Goal: Task Accomplishment & Management: Complete application form

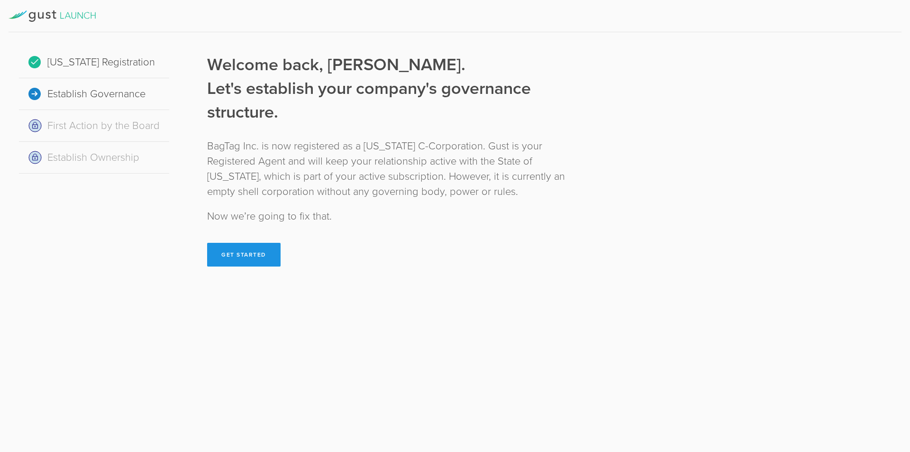
click at [265, 253] on button "Get Started" at bounding box center [243, 255] width 73 height 24
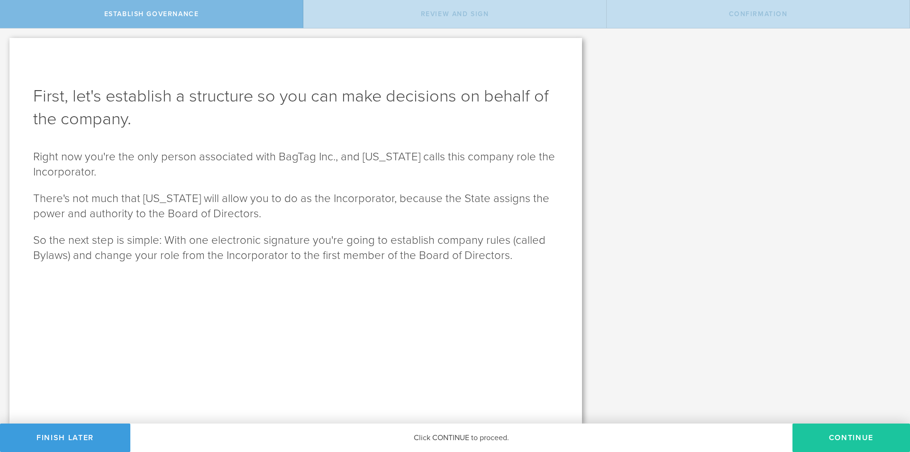
click at [830, 434] on button "Continue" at bounding box center [851, 437] width 118 height 28
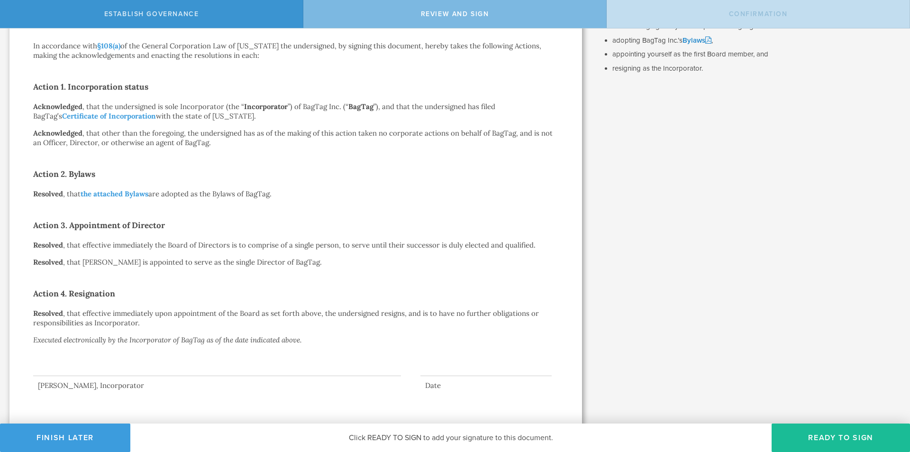
scroll to position [131, 0]
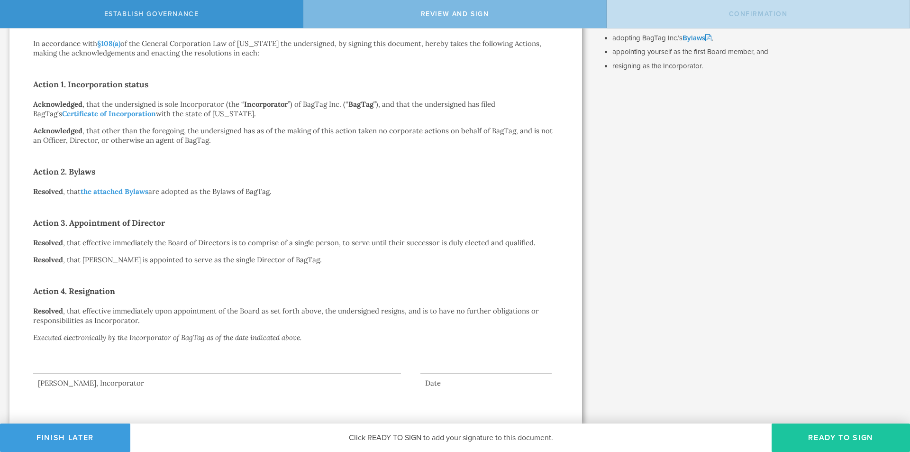
click at [823, 435] on button "Ready to Sign" at bounding box center [840, 437] width 138 height 28
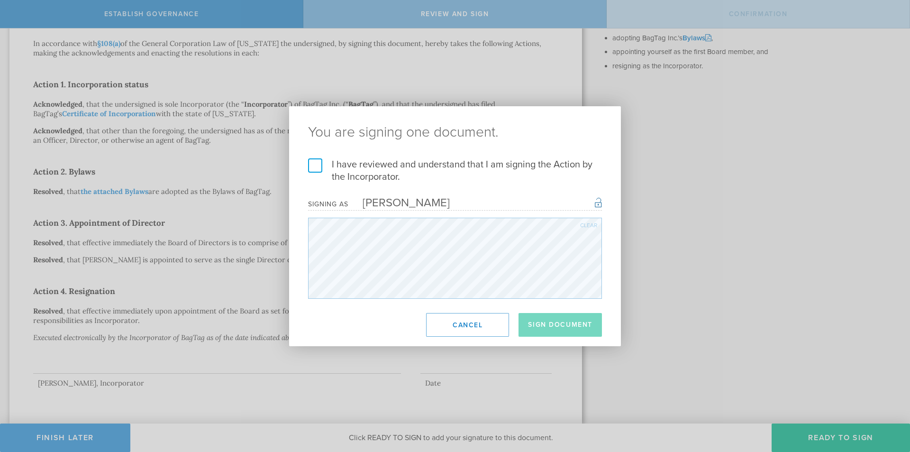
click at [318, 161] on label "I have reviewed and understand that I am signing the Action by the Incorporator." at bounding box center [455, 170] width 294 height 25
click at [0, 0] on input "I have reviewed and understand that I am signing the Action by the Incorporator." at bounding box center [0, 0] width 0 height 0
click at [579, 330] on button "Sign Document" at bounding box center [559, 325] width 83 height 24
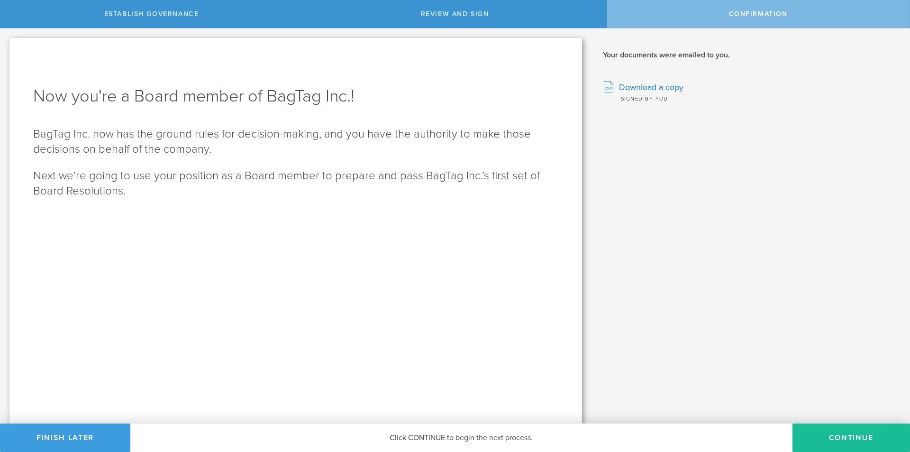
scroll to position [0, 0]
click at [844, 433] on button "Continue" at bounding box center [851, 437] width 118 height 28
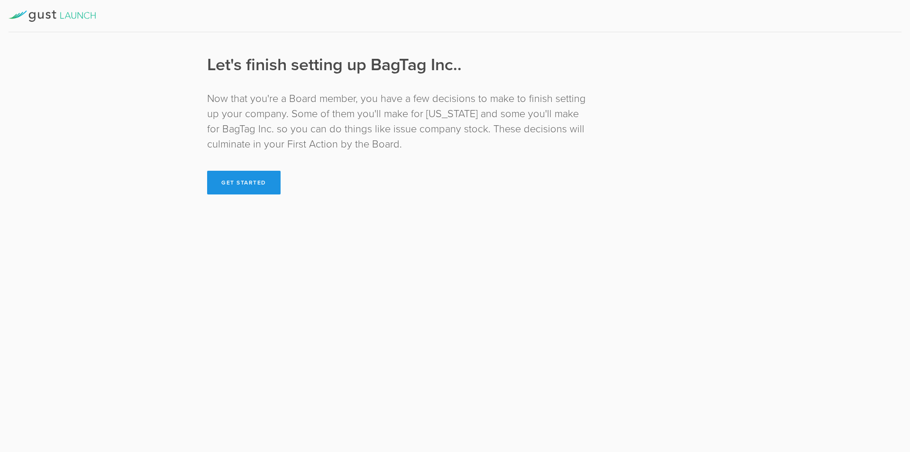
click at [268, 191] on button "Get Started" at bounding box center [243, 183] width 73 height 24
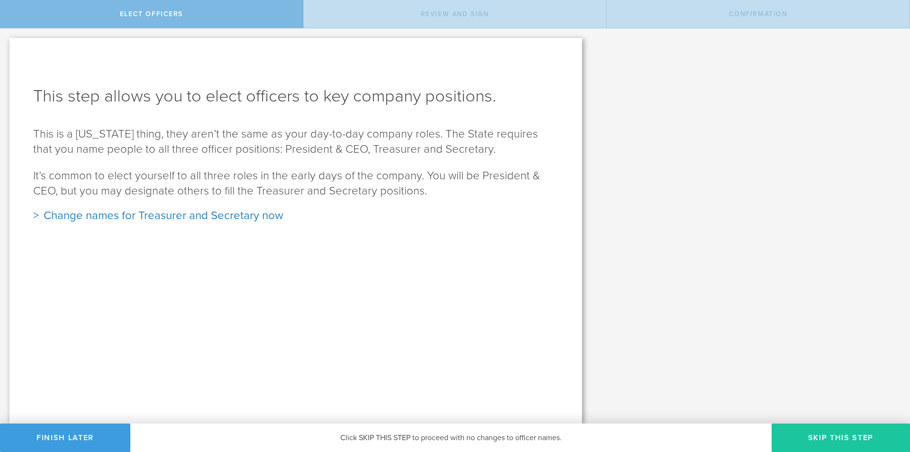
click at [803, 431] on button "Skip this step" at bounding box center [840, 437] width 138 height 28
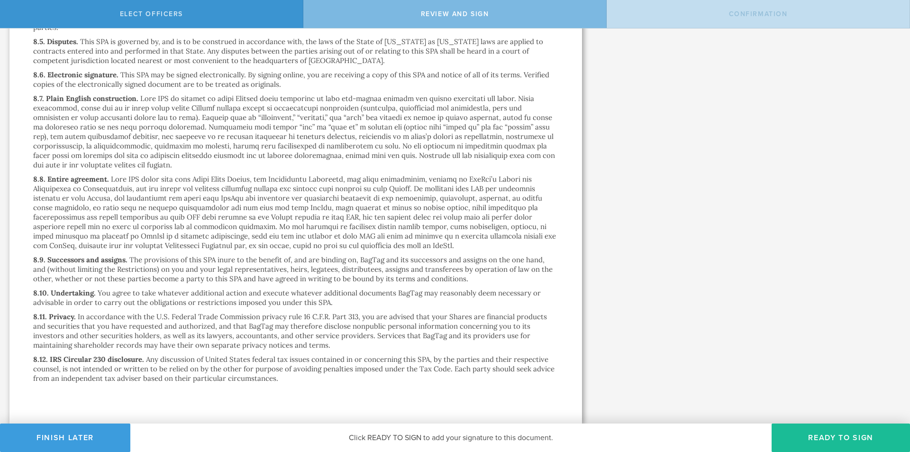
scroll to position [5650, 0]
click at [825, 427] on button "Ready to Sign" at bounding box center [840, 437] width 138 height 28
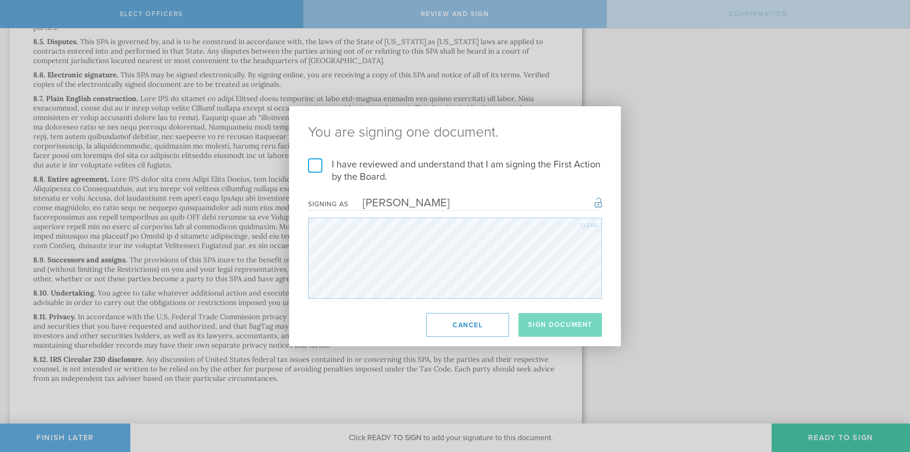
click at [348, 163] on label "I have reviewed and understand that I am signing the First Action by the Board." at bounding box center [455, 170] width 294 height 25
click at [0, 0] on input "I have reviewed and understand that I am signing the First Action by the Board." at bounding box center [0, 0] width 0 height 0
click at [580, 326] on button "Sign Document" at bounding box center [559, 325] width 83 height 24
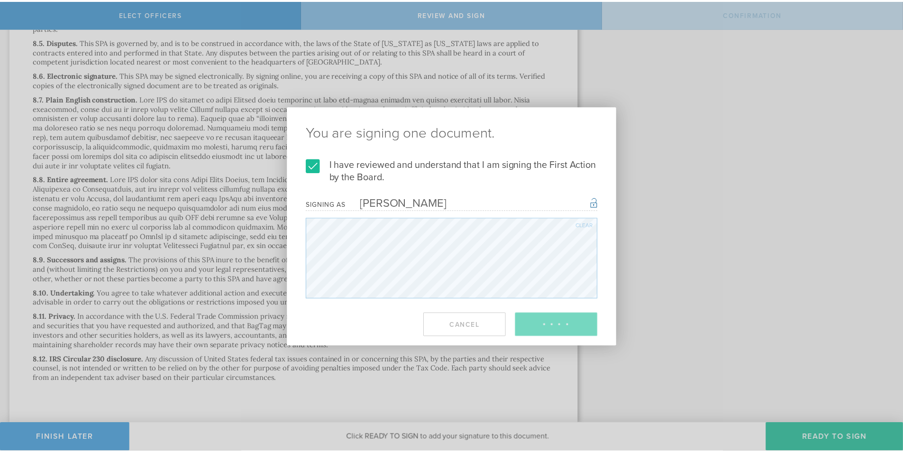
scroll to position [0, 0]
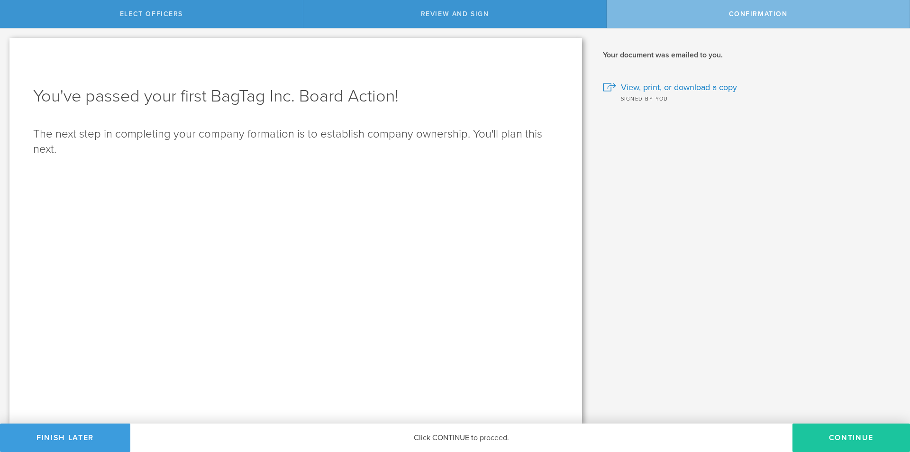
click at [828, 435] on button "Continue" at bounding box center [851, 437] width 118 height 28
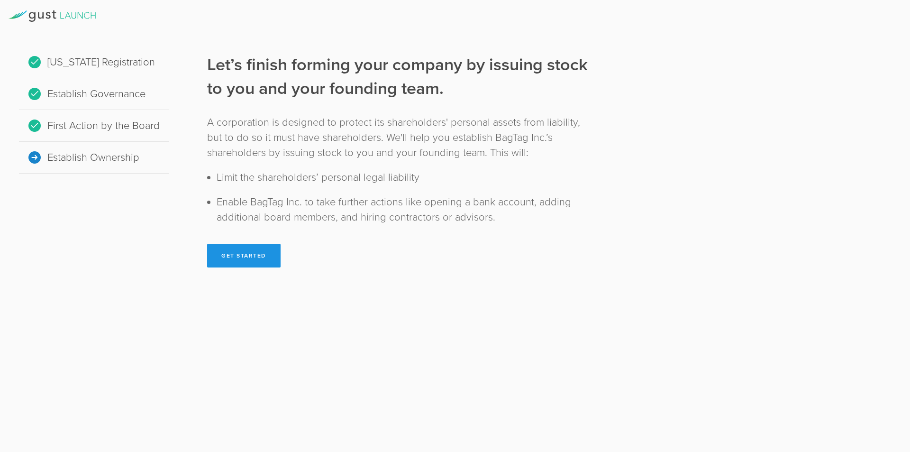
click at [250, 254] on button "Get Started" at bounding box center [243, 256] width 73 height 24
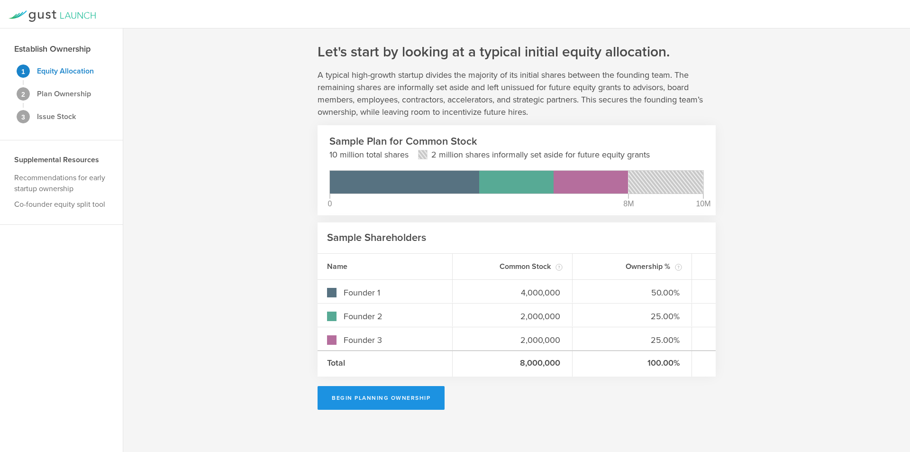
click at [386, 398] on button "Begin Planning Ownership" at bounding box center [380, 398] width 127 height 24
type input "Alexander Lowenthal"
type input "-"
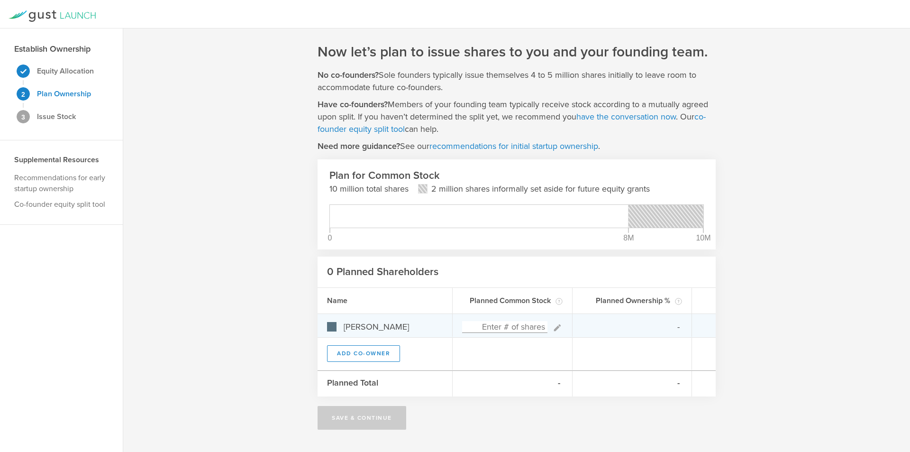
click at [528, 325] on input at bounding box center [504, 327] width 85 height 12
type input "30,000"
type input "100.00%"
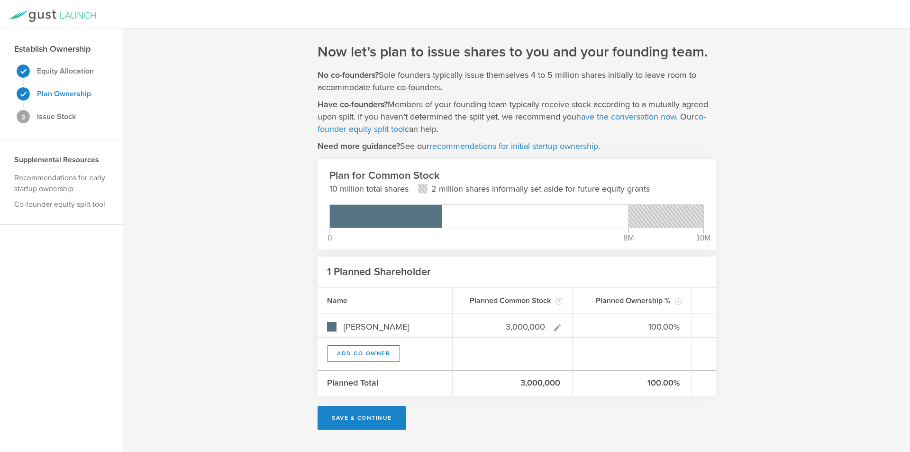
type input "3,000,000"
type gust-number-field "3000000"
click at [234, 321] on div "Now let’s plan to issue shares to you and your founding team. No co-founders? S…" at bounding box center [516, 239] width 787 height 423
click at [362, 350] on button "Add Co-Owner" at bounding box center [363, 353] width 73 height 17
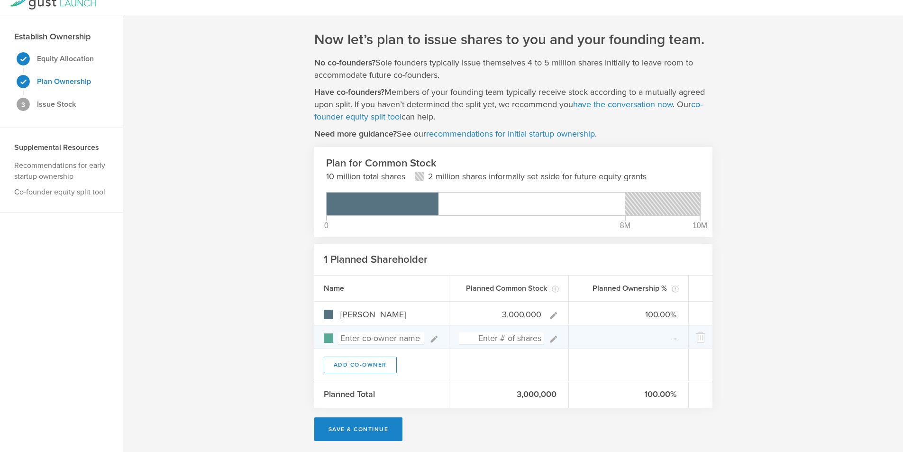
scroll to position [16, 0]
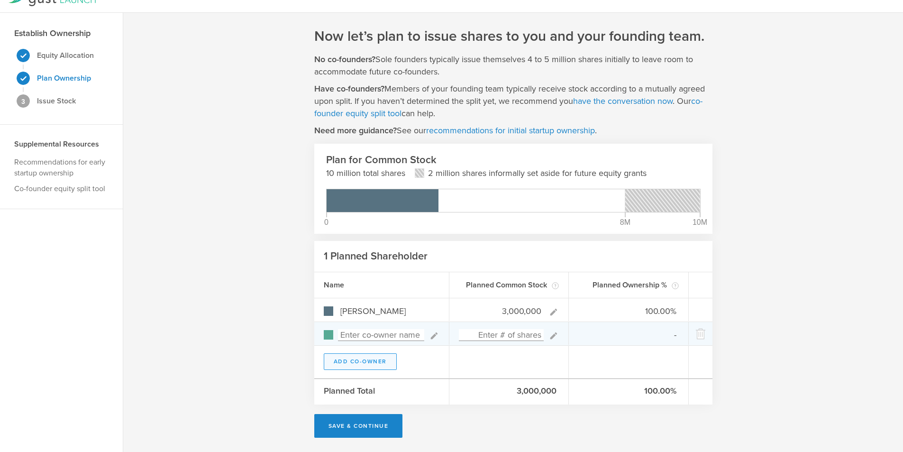
click at [364, 359] on button "Add Co-Owner" at bounding box center [360, 361] width 73 height 17
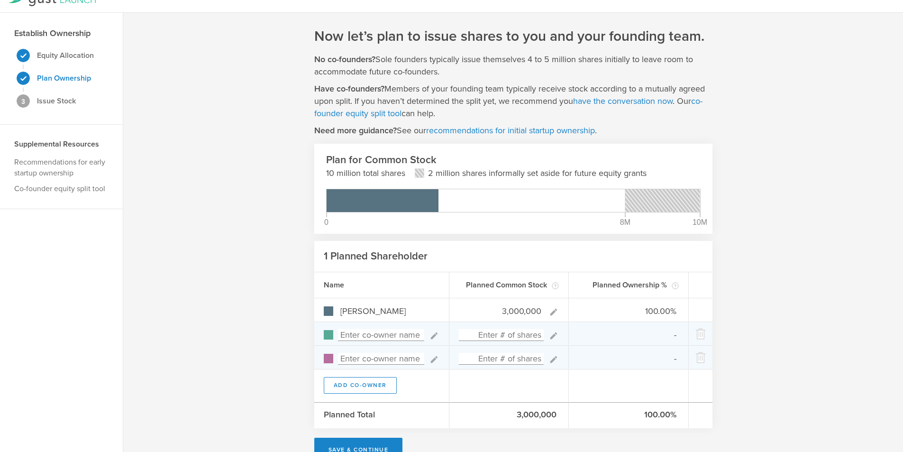
click at [367, 334] on input at bounding box center [381, 335] width 86 height 12
type input "Marc Lowenthal"
type input "0.00%"
type input "Marc Lowenthal"
click at [512, 336] on input at bounding box center [501, 335] width 85 height 12
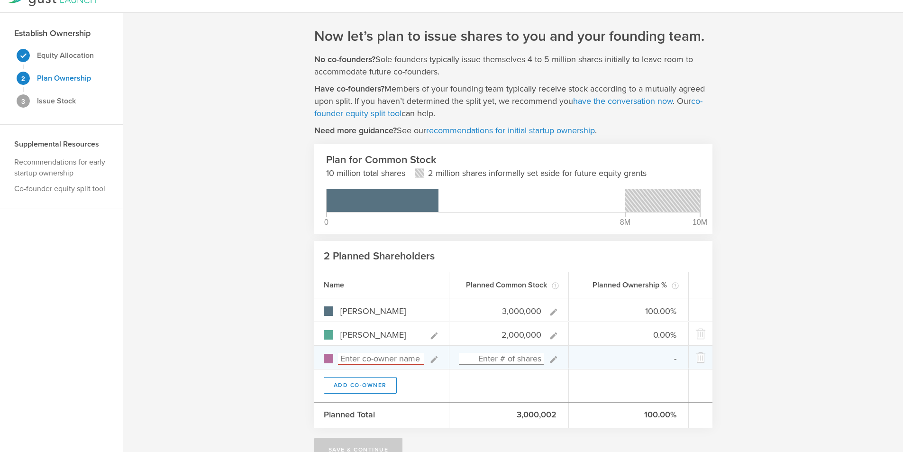
type input "2,000,000"
type gust-number-field "2000000"
type input "60.00%"
type input "40.00%"
click at [790, 292] on div "Now let’s plan to issue shares to you and your founding team. No co-founders? S…" at bounding box center [512, 244] width 779 height 462
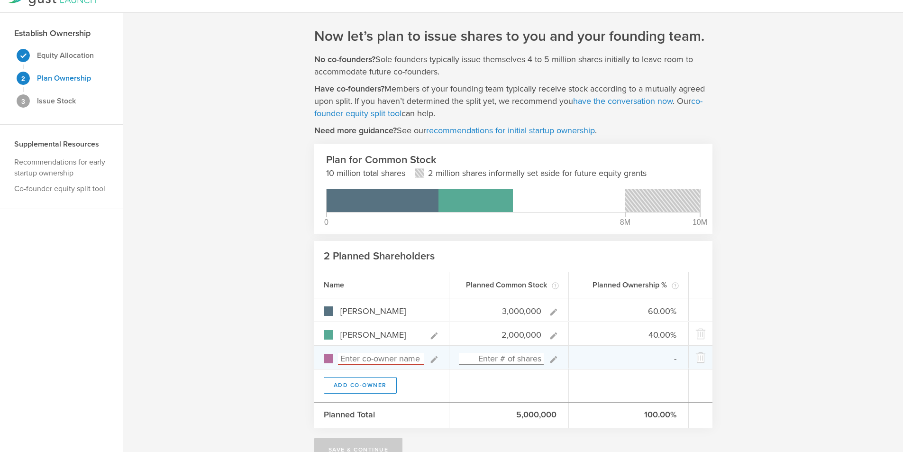
click at [373, 358] on input at bounding box center [381, 359] width 86 height 12
click at [699, 100] on link "co-founder equity split tool" at bounding box center [508, 107] width 388 height 23
click at [613, 99] on link "have the conversation now" at bounding box center [622, 101] width 99 height 10
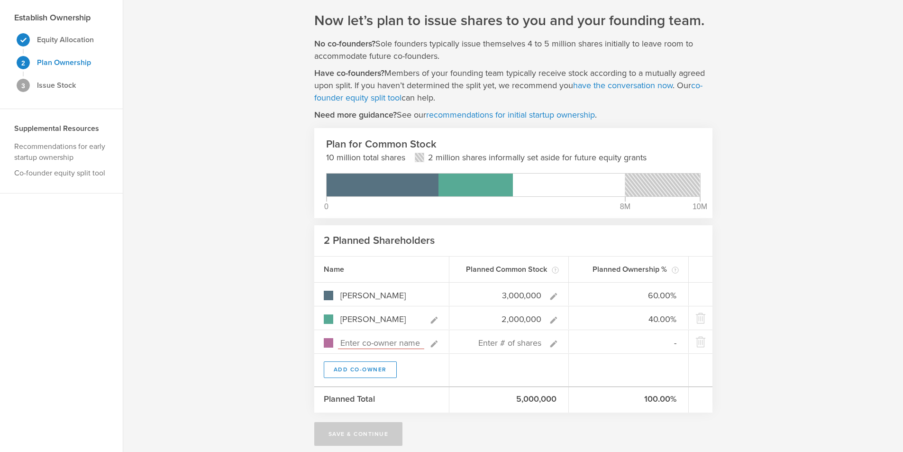
scroll to position [39, 0]
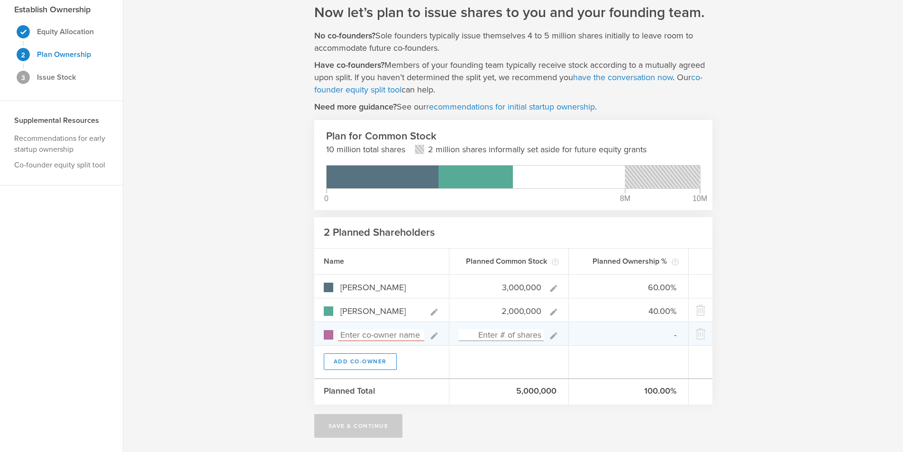
click at [396, 339] on input at bounding box center [381, 335] width 86 height 12
type input "Derek"
type input "0.00%"
type input "Derek"
click at [517, 335] on input at bounding box center [501, 335] width 85 height 12
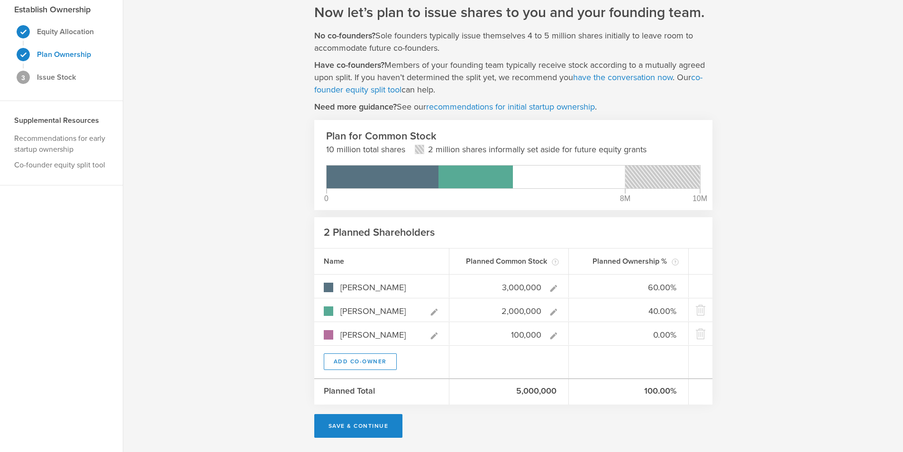
type input "1,000,000"
type input "50.00%"
type input "33.33%"
type input "16.67%"
type input "1,000,000"
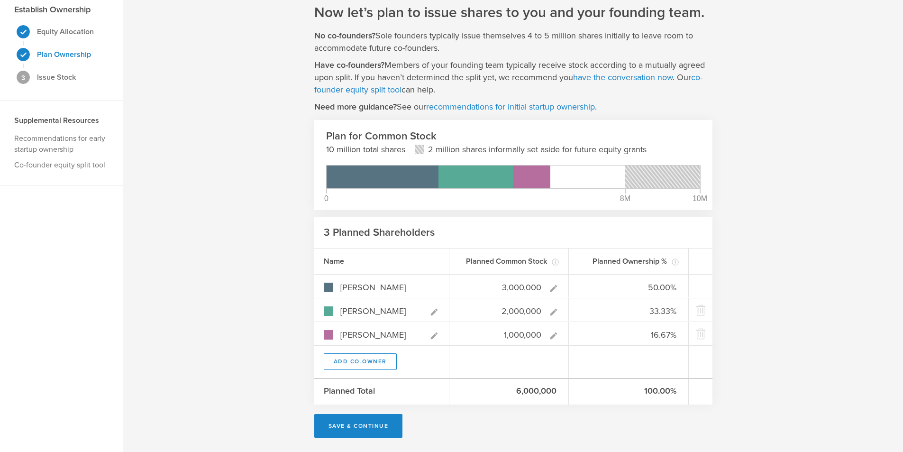
type gust-number-field "1000000"
click at [812, 317] on div "Now let’s plan to issue shares to you and your founding team. No co-founders? S…" at bounding box center [512, 220] width 779 height 462
click at [355, 361] on button "Add Co-Owner" at bounding box center [360, 361] width 73 height 17
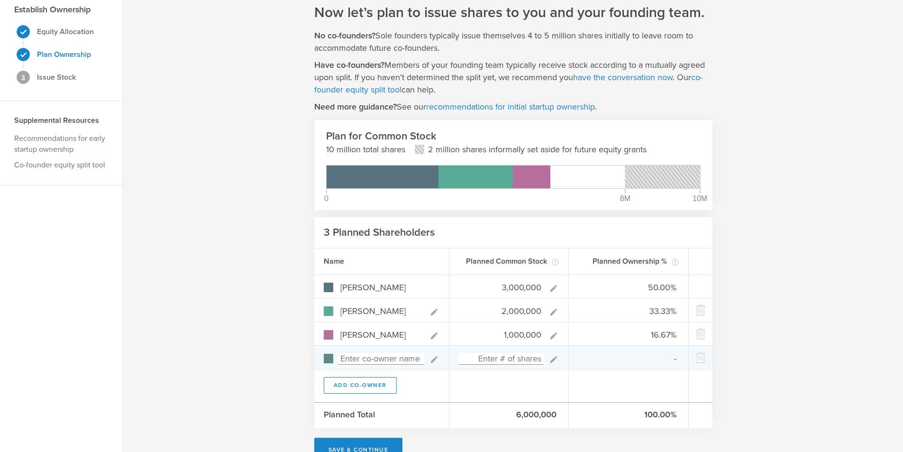
click at [382, 361] on input at bounding box center [381, 359] width 86 height 12
type input "Jack"
type input "0.00%"
type input "Jack"
click at [512, 356] on input at bounding box center [501, 359] width 85 height 12
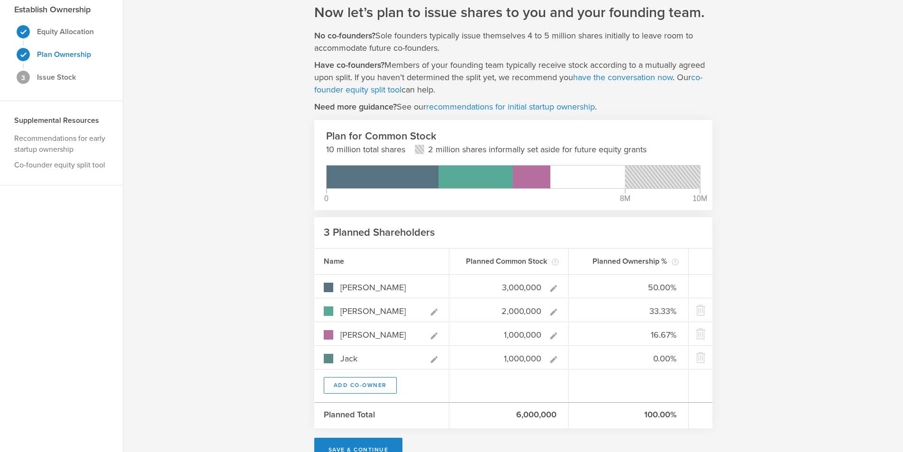
type input "1,000,000"
type gust-number-field "1000000"
type input "42.86%"
type input "28.57%"
type input "14.29%"
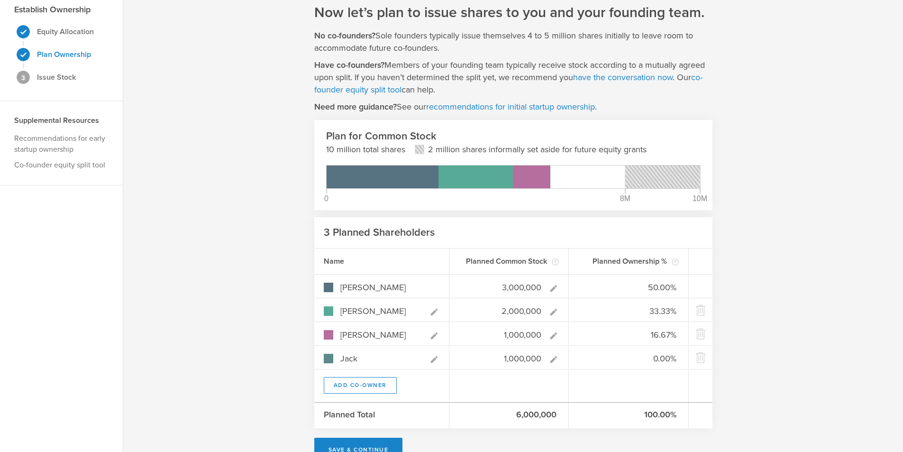
type input "14.29%"
click at [821, 358] on div "Now let’s plan to issue shares to you and your founding team. No co-founders? S…" at bounding box center [512, 232] width 779 height 486
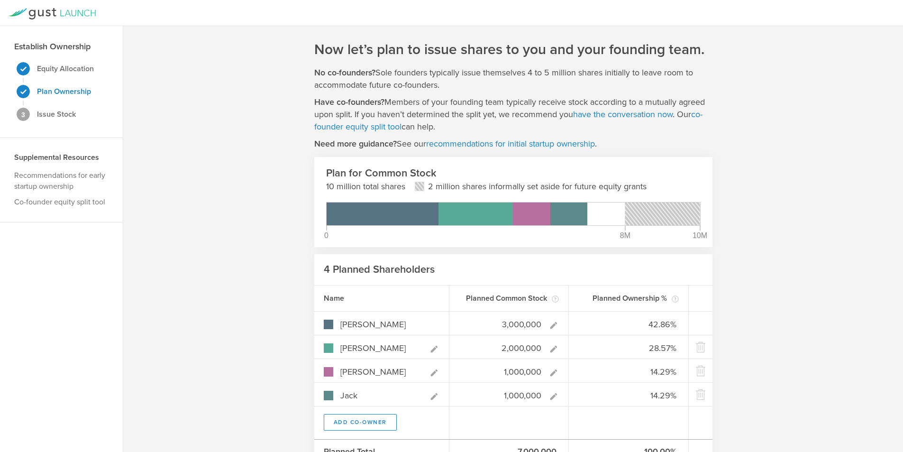
scroll to position [0, 0]
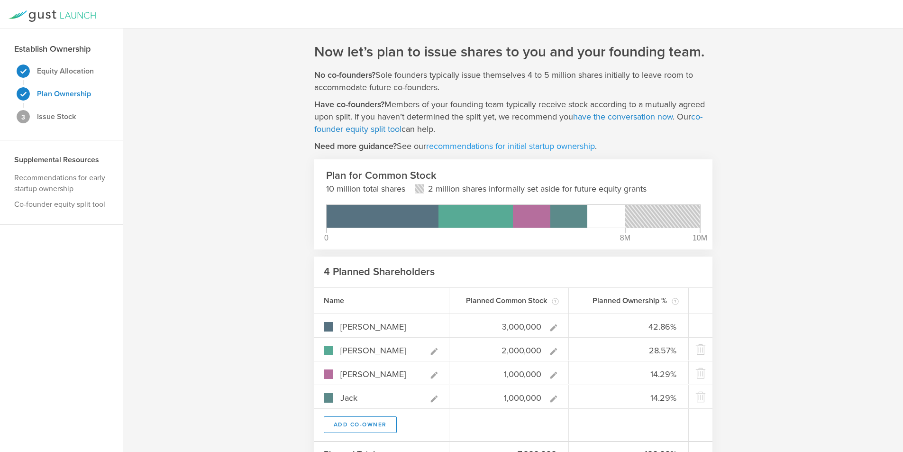
click at [480, 148] on link "recommendations for initial startup ownership" at bounding box center [510, 146] width 169 height 10
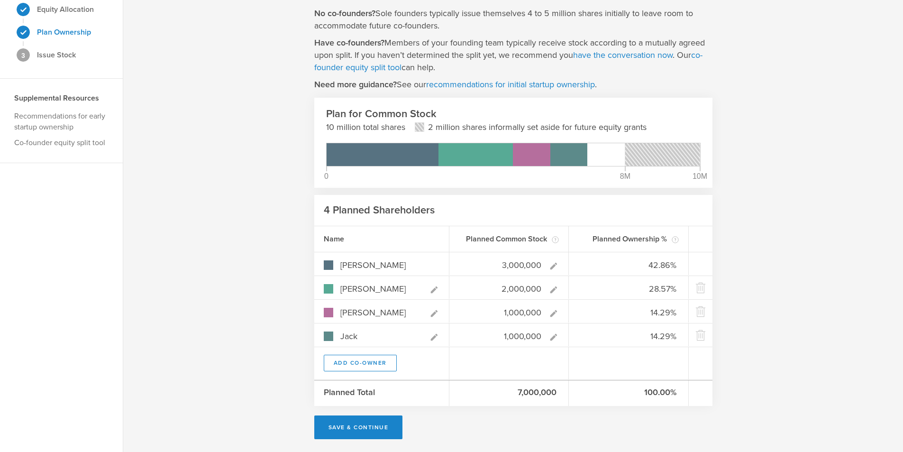
scroll to position [63, 0]
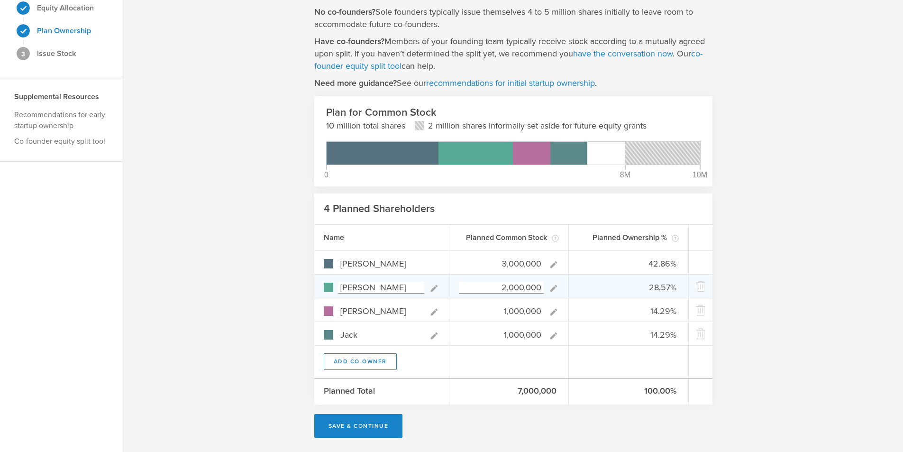
click at [511, 285] on input "2,000,000" at bounding box center [501, 287] width 85 height 12
type input "2,500,000"
type gust-number-field "2500000"
type input "40.00%"
type input "33.33%"
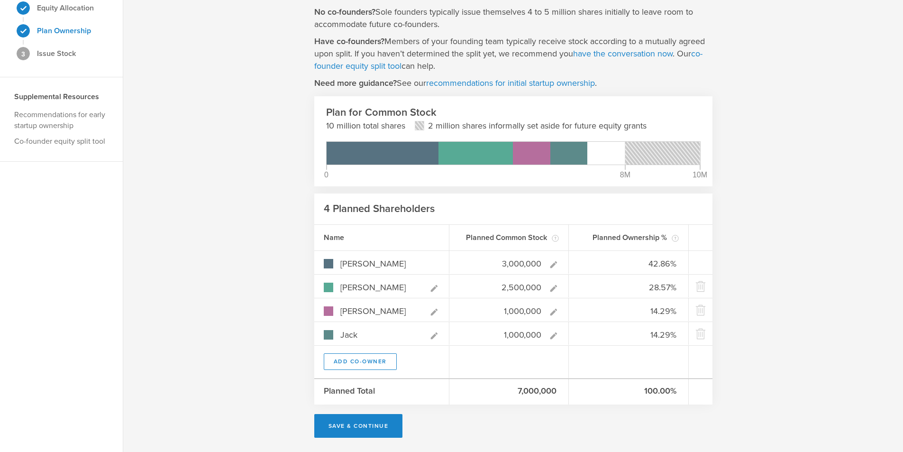
type input "13.33%"
click at [782, 247] on div "Now let’s plan to issue shares to you and your founding team. No co-founders? S…" at bounding box center [512, 208] width 779 height 486
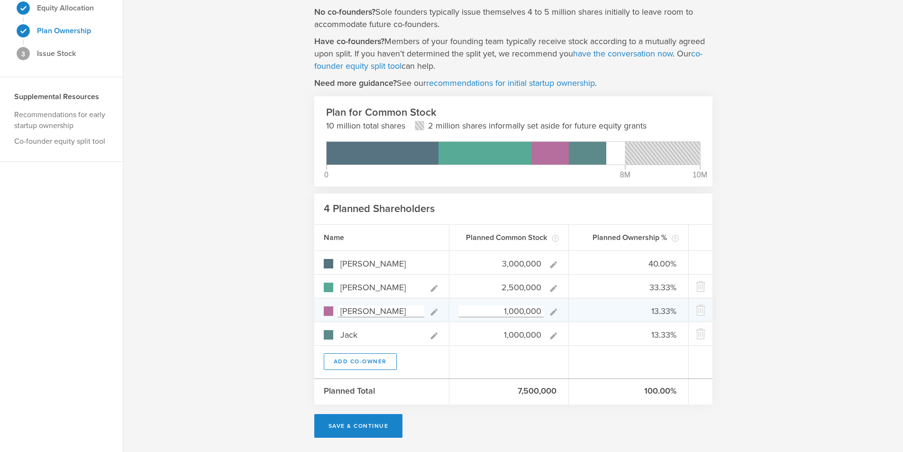
click at [378, 314] on input "Derek" at bounding box center [381, 311] width 86 height 12
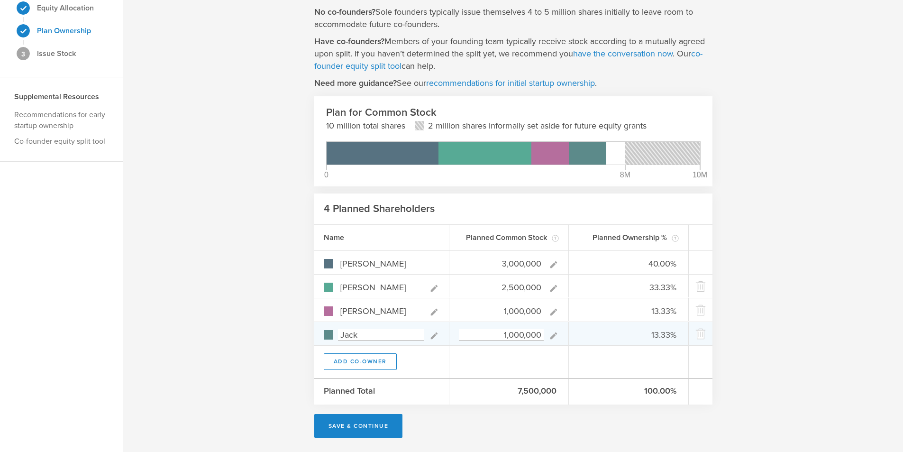
type input "Derek Peterson"
click at [375, 337] on input "Jack" at bounding box center [381, 335] width 86 height 12
type input "Jack Wilkie"
click at [772, 247] on div "Now let’s plan to issue shares to you and your founding team. No co-founders? S…" at bounding box center [512, 208] width 779 height 486
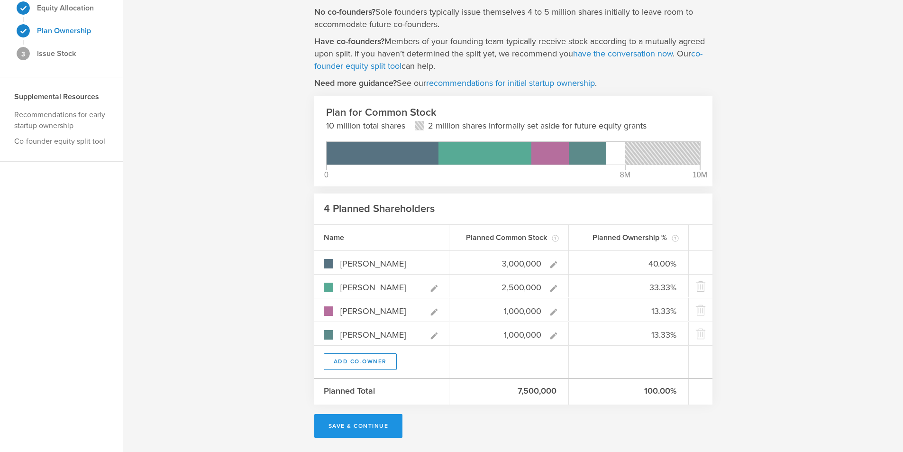
click at [386, 427] on button "Save & Continue" at bounding box center [358, 426] width 89 height 24
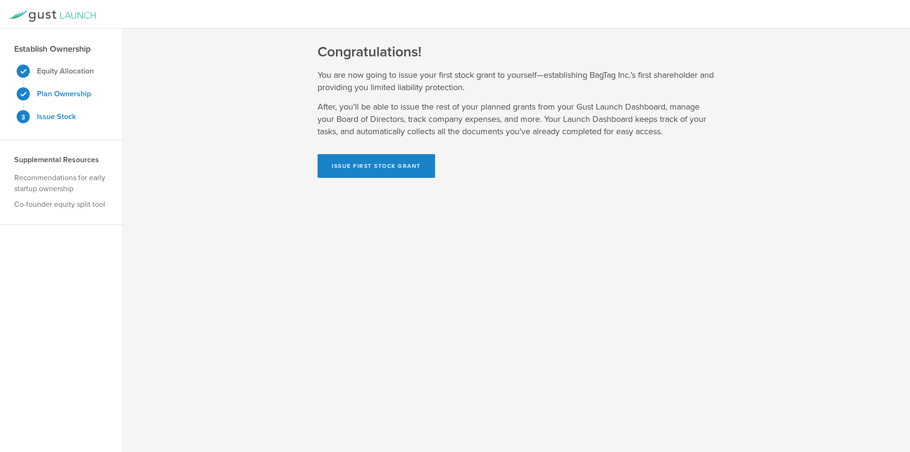
click at [43, 95] on strong "Plan Ownership" at bounding box center [64, 93] width 54 height 9
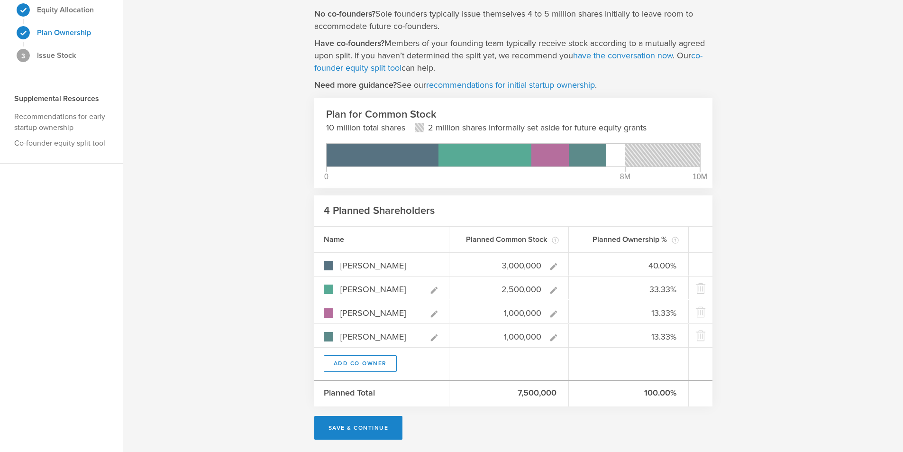
scroll to position [63, 0]
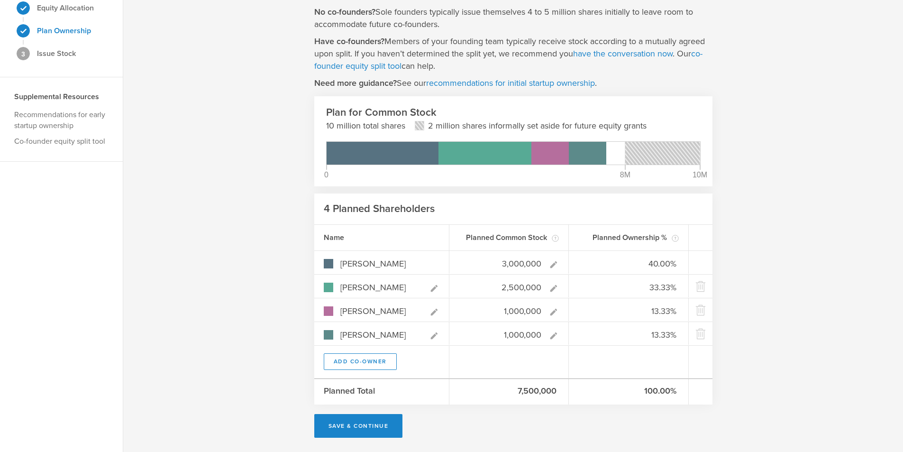
click at [57, 51] on strong "Issue Stock" at bounding box center [56, 53] width 39 height 9
click at [378, 422] on button "Save & Continue" at bounding box center [358, 426] width 89 height 24
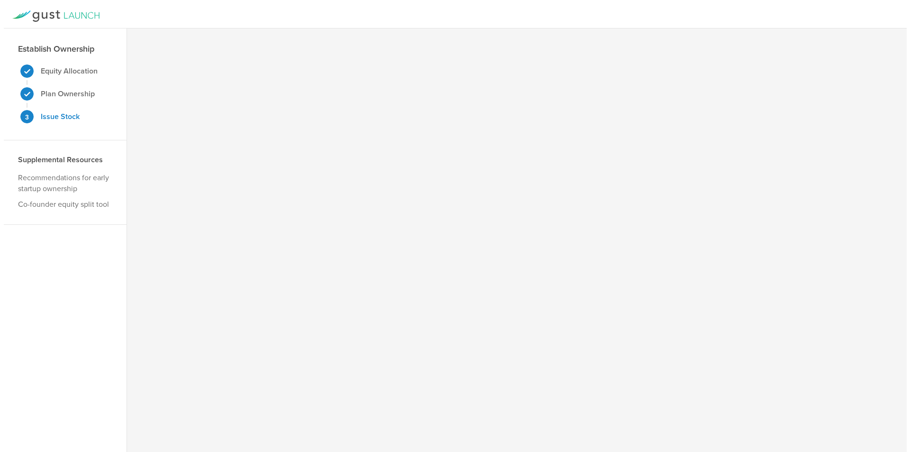
scroll to position [0, 0]
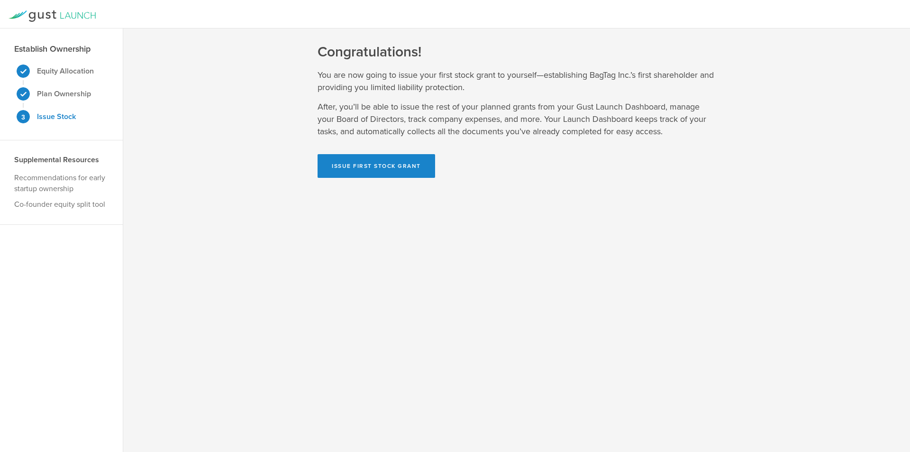
click at [412, 180] on div "Congratulations! You are now going to issue your first stock grant to yourself—…" at bounding box center [516, 239] width 787 height 423
click at [412, 173] on button "Issue First Stock Grant" at bounding box center [376, 166] width 118 height 24
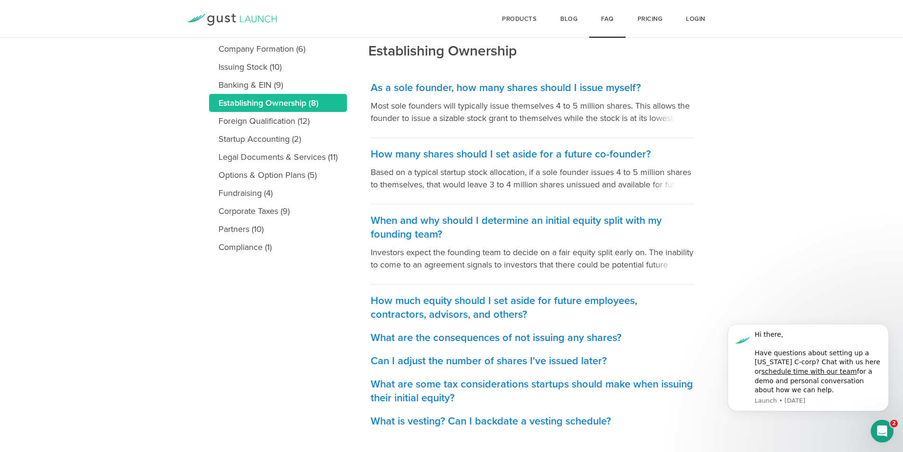
scroll to position [183, 0]
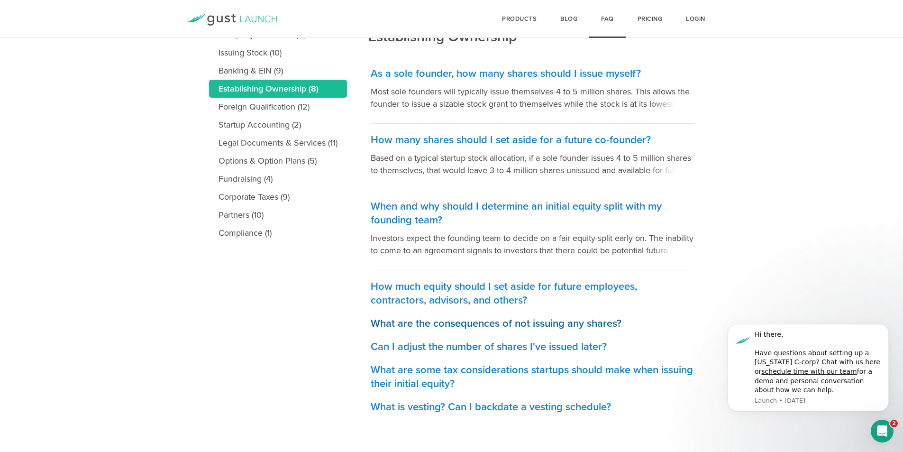
click at [476, 320] on h3 "What are the consequences of not issuing any shares?" at bounding box center [533, 324] width 324 height 14
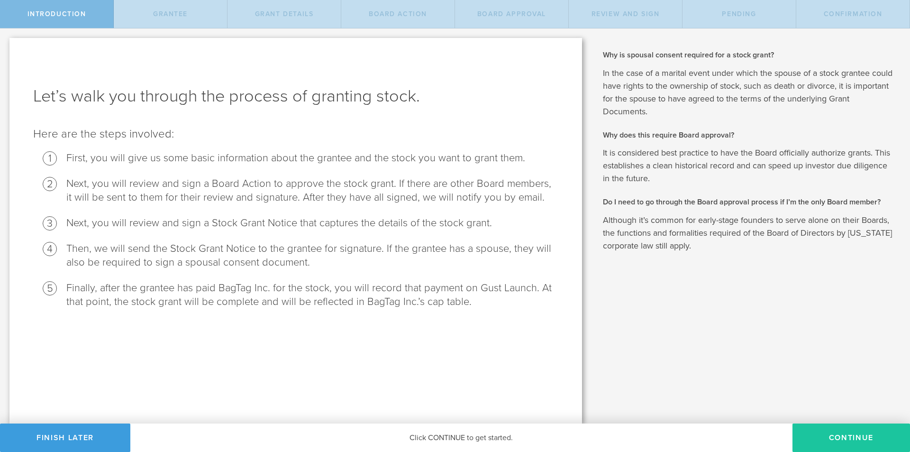
click at [805, 427] on button "Continue" at bounding box center [851, 437] width 118 height 28
radio input "true"
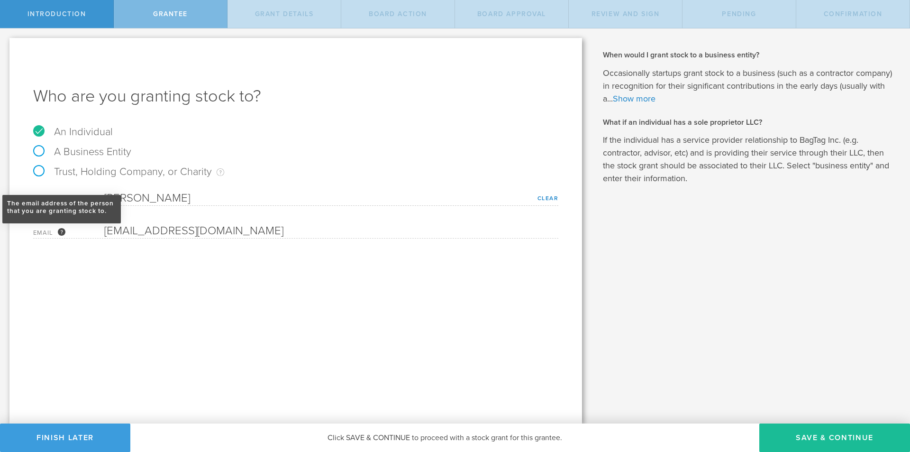
click at [63, 234] on div "The email address of the person that you are granting stock to." at bounding box center [62, 232] width 8 height 8
click at [54, 172] on label "Trust, Holding Company, or Charity An individual that has a service provider re…" at bounding box center [128, 171] width 191 height 12
click at [6, 44] on input "Trust, Holding Company, or Charity An individual that has a service provider re…" at bounding box center [3, 35] width 6 height 15
radio input "true"
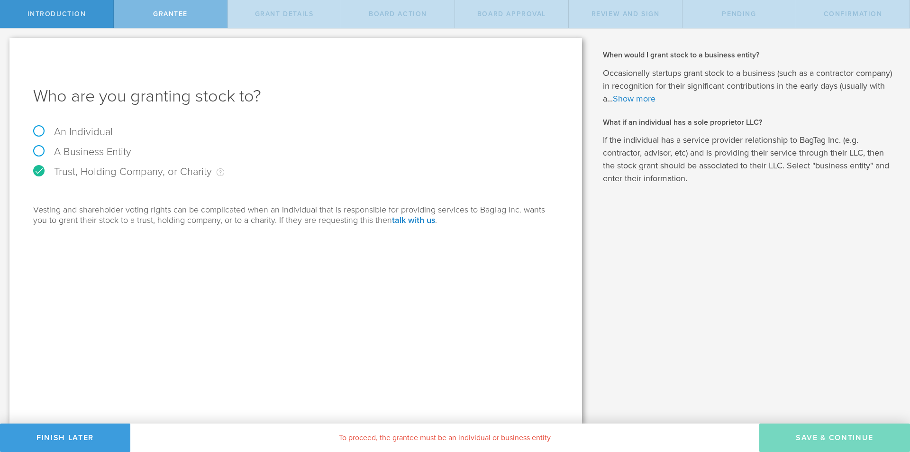
click at [40, 132] on label "An Individual" at bounding box center [73, 132] width 80 height 12
click at [6, 44] on input "An Individual" at bounding box center [3, 35] width 6 height 15
radio input "true"
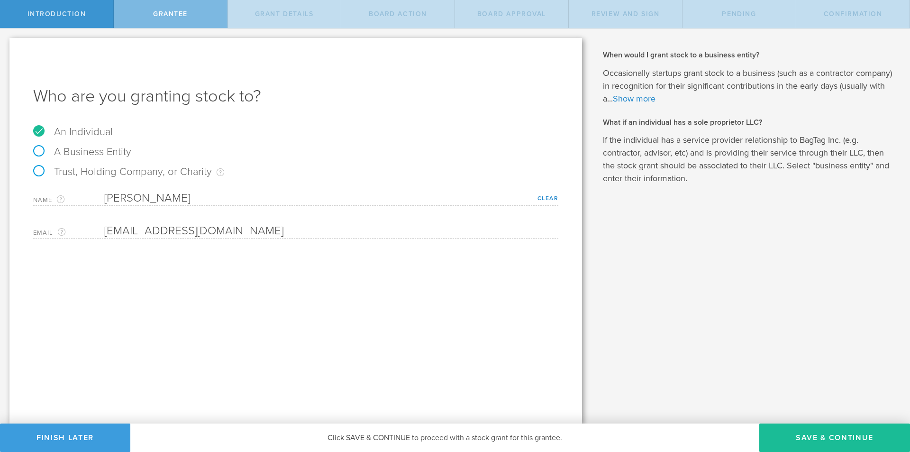
click at [77, 171] on label "Trust, Holding Company, or Charity An individual that has a service provider re…" at bounding box center [128, 171] width 191 height 12
click at [6, 44] on input "Trust, Holding Company, or Charity An individual that has a service provider re…" at bounding box center [3, 35] width 6 height 15
radio input "true"
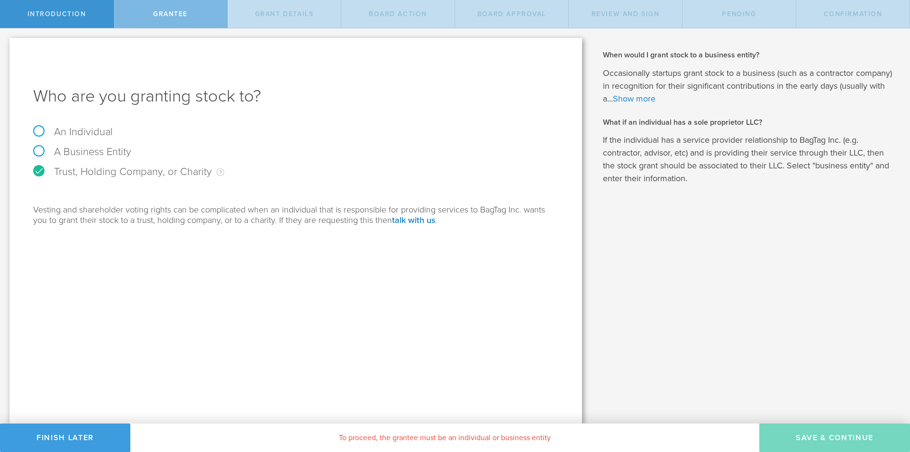
click at [48, 127] on label "An Individual" at bounding box center [73, 132] width 80 height 12
click at [6, 44] on input "An Individual" at bounding box center [3, 35] width 6 height 15
radio input "true"
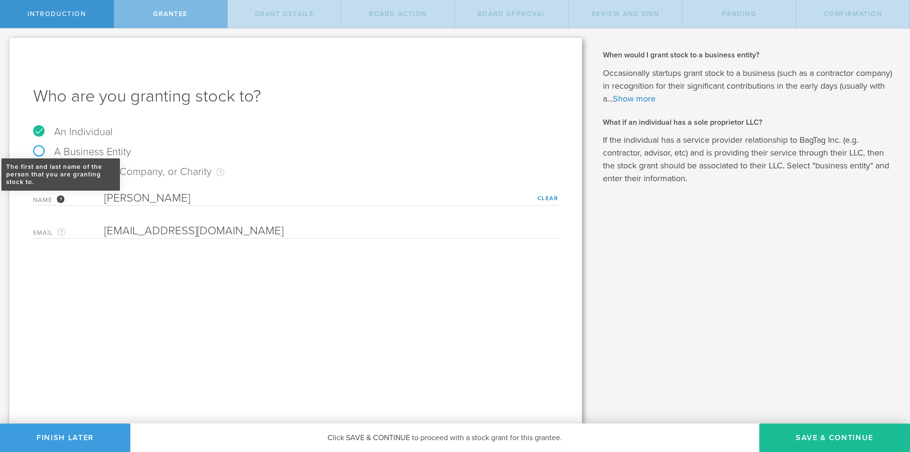
click at [63, 198] on div "The first and last name of the person that you are granting stock to." at bounding box center [61, 199] width 8 height 8
click at [96, 262] on div "Who are you granting stock to? An Individual A Business Entity Trust, Holding C…" at bounding box center [295, 230] width 572 height 385
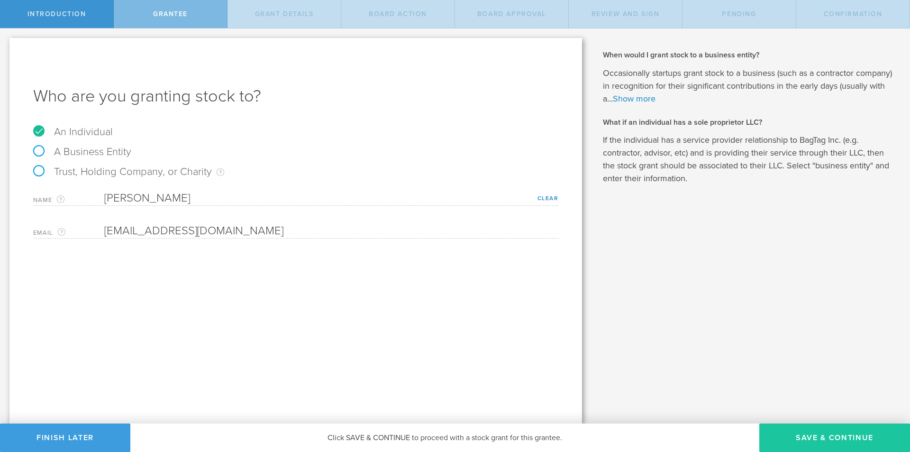
click at [813, 442] on button "Save & Continue" at bounding box center [834, 437] width 151 height 28
type input "3,000,000"
type input "48"
type input "12"
select select "none"
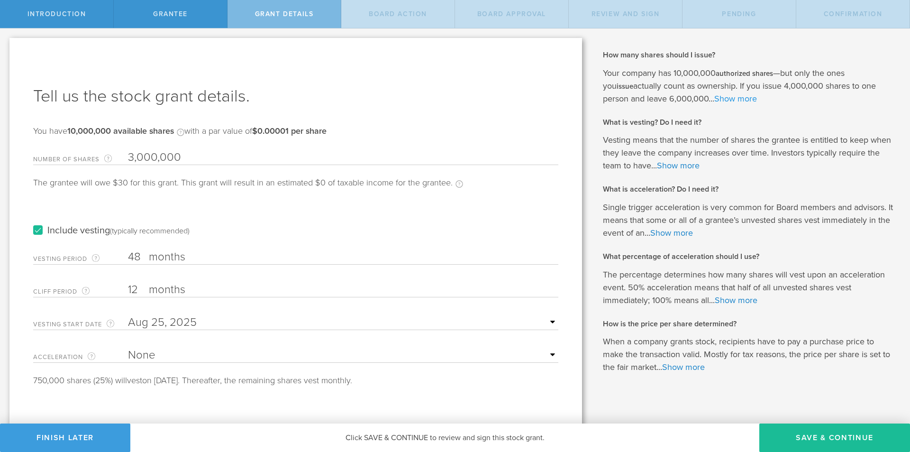
click at [714, 99] on link "Show more" at bounding box center [735, 98] width 43 height 10
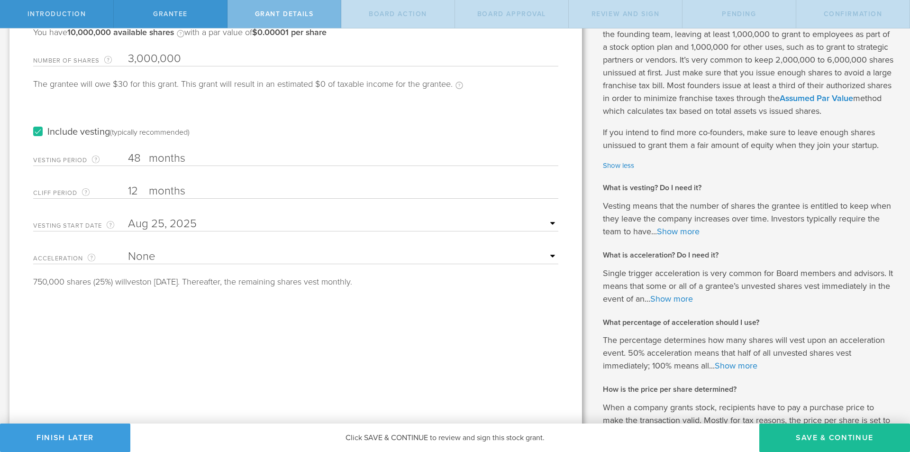
scroll to position [47, 0]
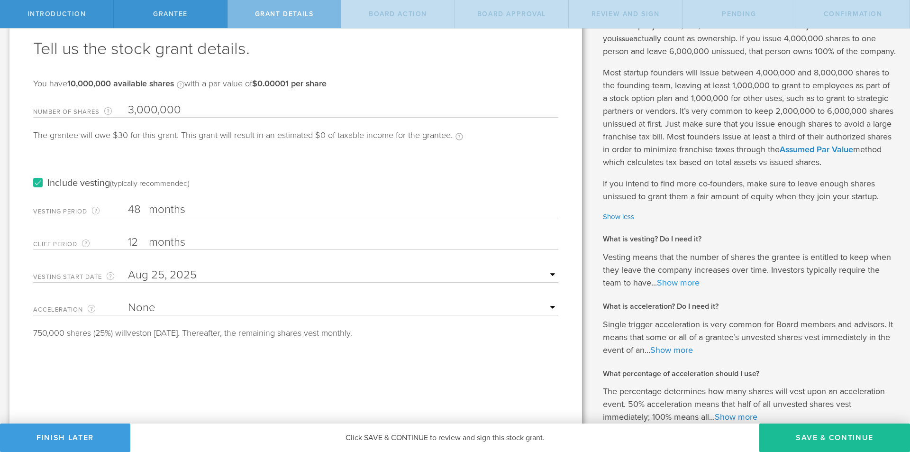
click at [667, 288] on link "Show more" at bounding box center [678, 282] width 43 height 10
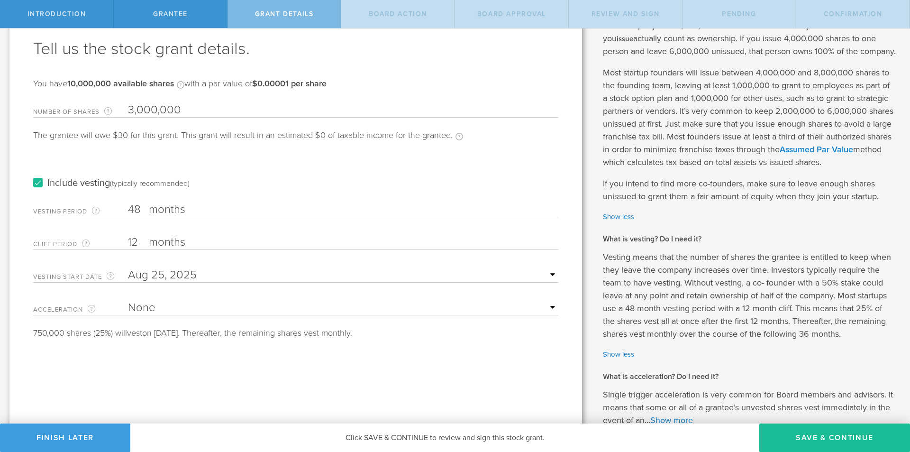
click at [164, 110] on input "3,000,000" at bounding box center [343, 110] width 430 height 14
click at [65, 184] on label "Include vesting (typically recommended)" at bounding box center [111, 183] width 156 height 10
click at [0, 0] on input "Include vesting (typically recommended)" at bounding box center [0, 0] width 0 height 0
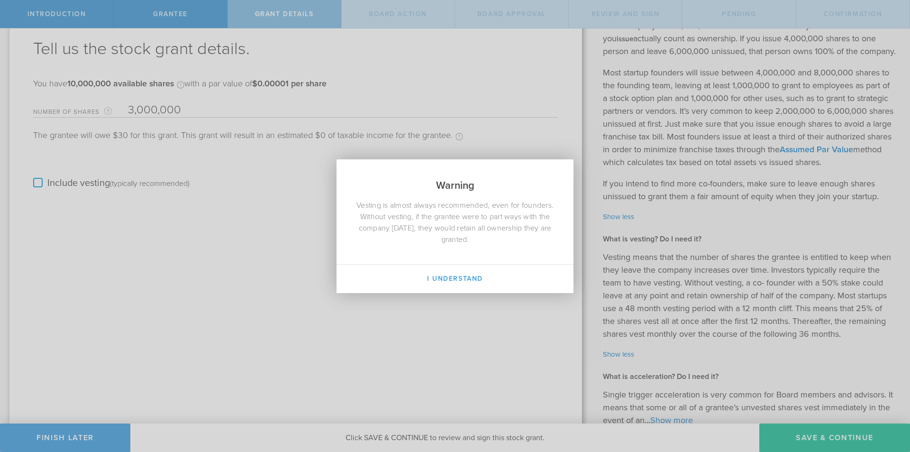
click at [65, 184] on div "Warning Vesting is almost always recommended, even for founders. Without vestin…" at bounding box center [455, 226] width 910 height 452
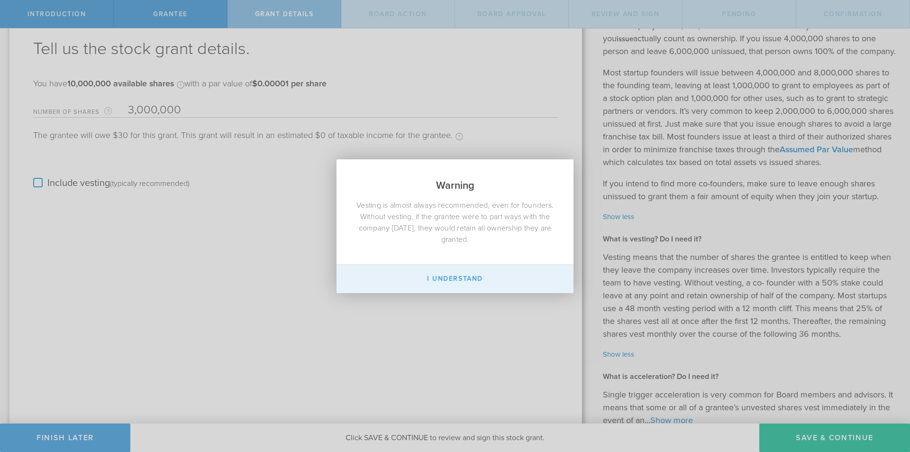
click at [441, 290] on button "I Understand" at bounding box center [454, 278] width 237 height 28
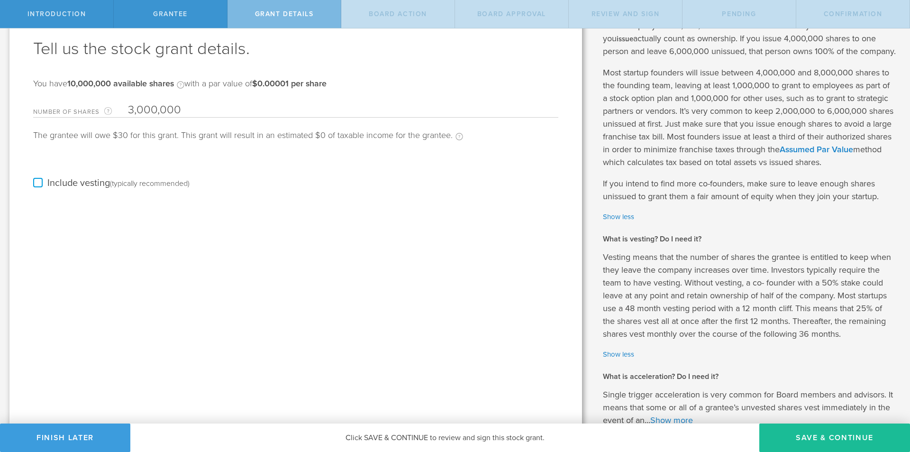
click at [60, 186] on label "Include vesting (typically recommended)" at bounding box center [111, 183] width 156 height 10
click at [0, 0] on input "Include vesting (typically recommended)" at bounding box center [0, 0] width 0 height 0
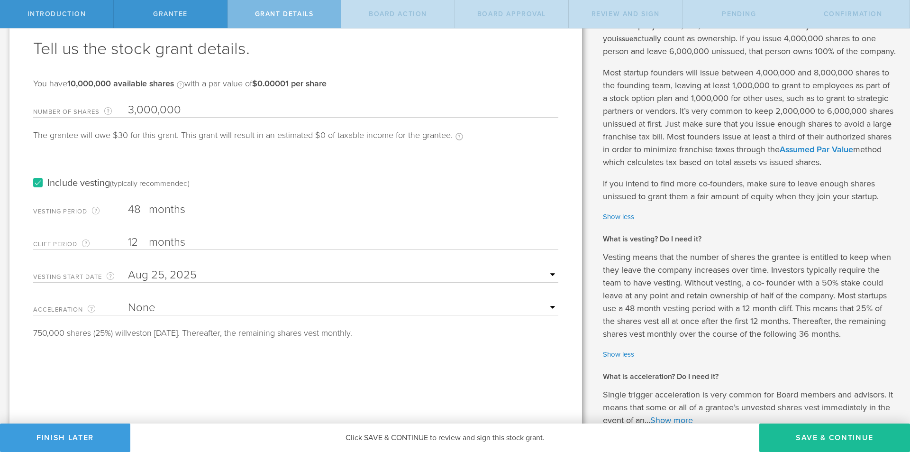
click at [72, 185] on label "Include vesting (typically recommended)" at bounding box center [111, 183] width 156 height 10
click at [0, 0] on input "Include vesting (typically recommended)" at bounding box center [0, 0] width 0 height 0
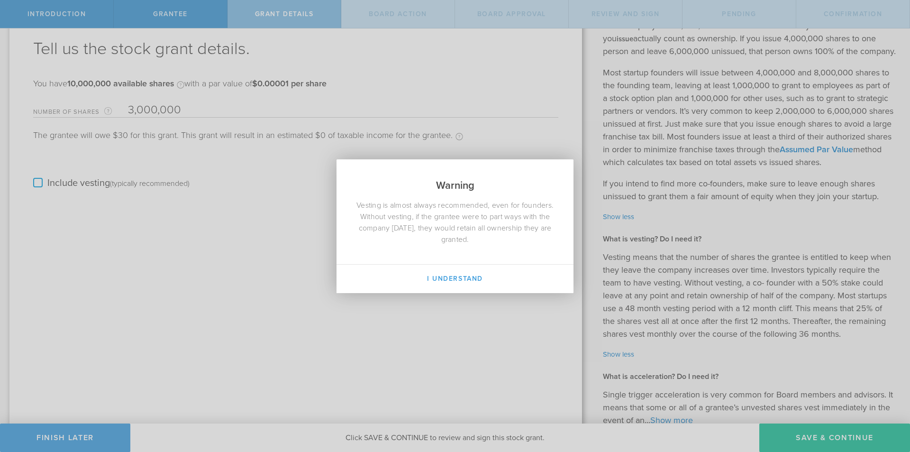
drag, startPoint x: 437, startPoint y: 280, endPoint x: 378, endPoint y: 267, distance: 60.5
click at [435, 280] on button "I Understand" at bounding box center [454, 278] width 237 height 28
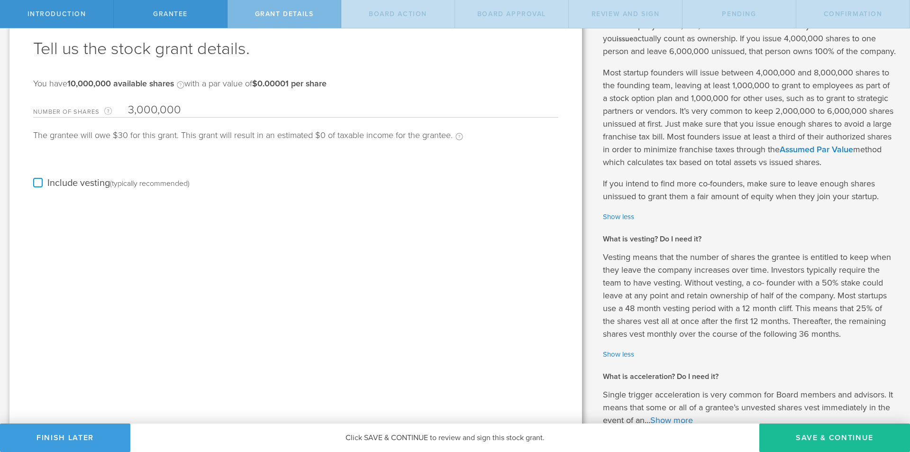
click at [90, 184] on label "Include vesting (typically recommended)" at bounding box center [111, 183] width 156 height 10
click at [0, 0] on input "Include vesting (typically recommended)" at bounding box center [0, 0] width 0 height 0
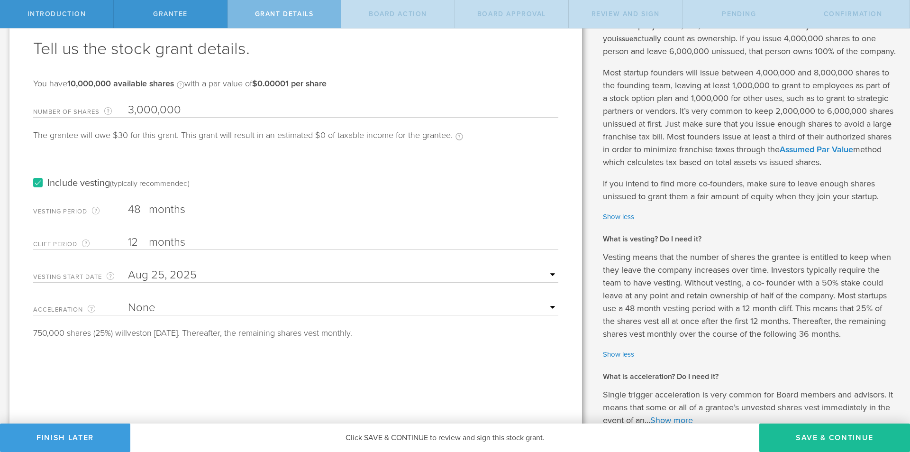
click at [153, 217] on label "months" at bounding box center [196, 210] width 95 height 16
click at [153, 217] on input "48" at bounding box center [343, 209] width 430 height 14
click at [139, 209] on input "48" at bounding box center [343, 209] width 430 height 14
click at [96, 208] on div "The total number of months until vesting is complete." at bounding box center [96, 211] width 8 height 8
click at [128, 208] on input "48" at bounding box center [343, 209] width 430 height 14
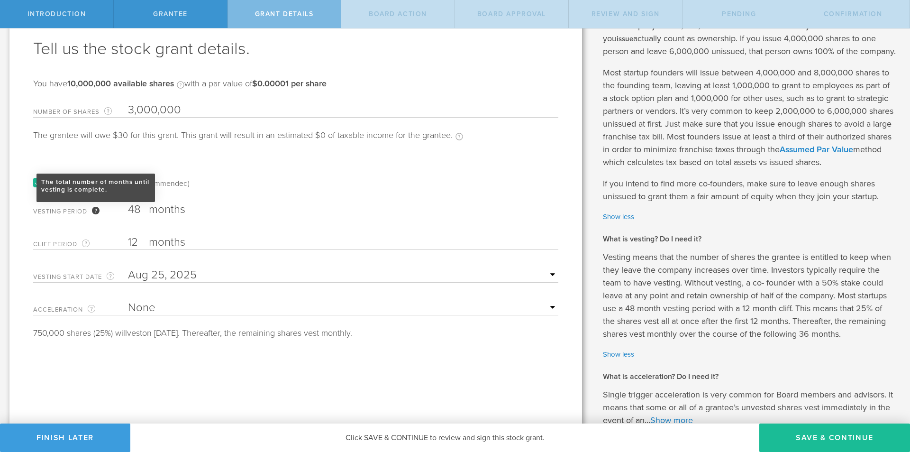
click at [96, 208] on div "The total number of months until vesting is complete." at bounding box center [96, 211] width 8 height 8
click at [128, 208] on input "48" at bounding box center [343, 209] width 430 height 14
click at [154, 310] on select "None Single Trigger Double Trigger" at bounding box center [343, 307] width 430 height 14
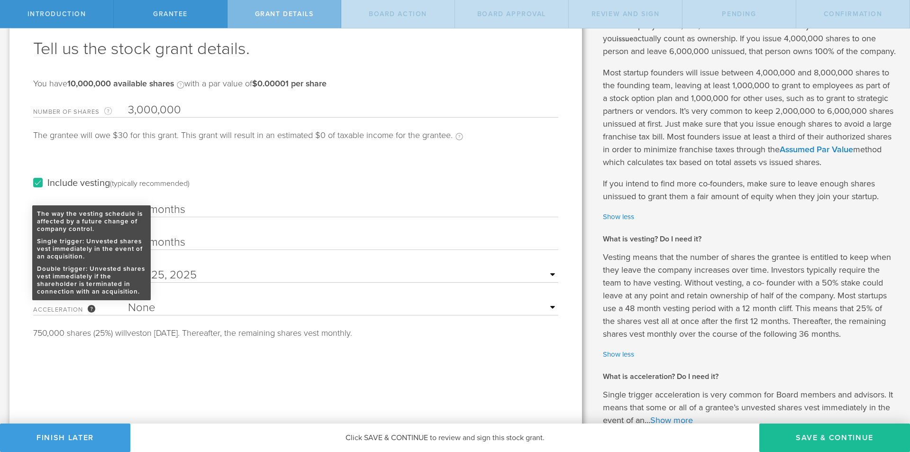
click at [89, 309] on div "The way the vesting schedule is affected by a future change of company control.…" at bounding box center [92, 309] width 8 height 8
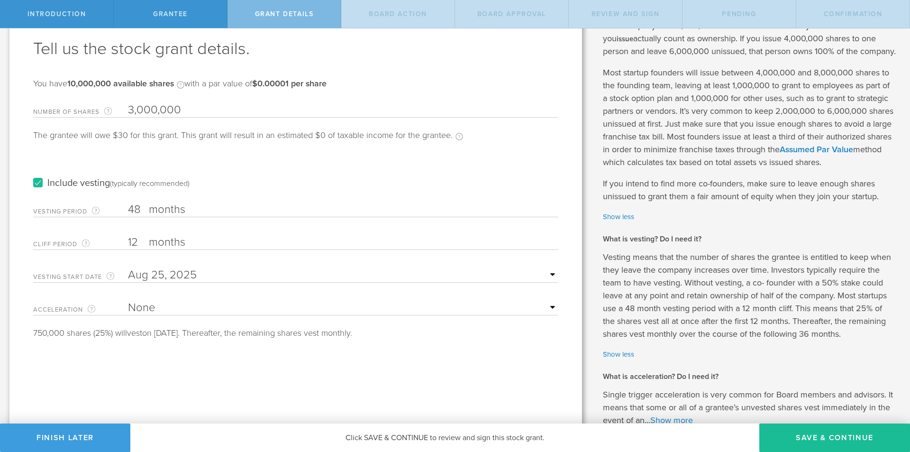
drag, startPoint x: 139, startPoint y: 244, endPoint x: 118, endPoint y: 243, distance: 20.9
click at [118, 243] on div "Cliff Period The initial waiting period before the first set of shares vests. T…" at bounding box center [295, 239] width 525 height 19
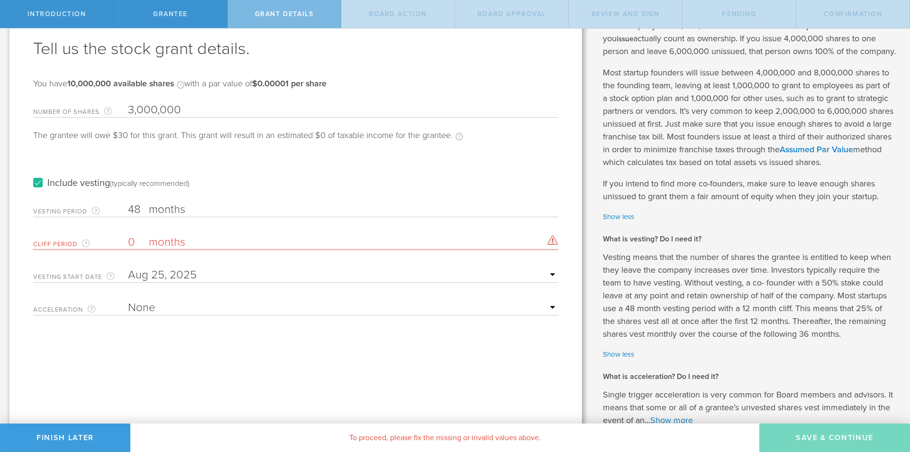
click at [185, 368] on div "Tell us the stock grant details. You have 10,000,000 available shares Available…" at bounding box center [295, 304] width 572 height 626
drag, startPoint x: 138, startPoint y: 241, endPoint x: 127, endPoint y: 241, distance: 10.9
click at [127, 241] on div "Cliff Period The initial waiting period before the first set of shares vests. T…" at bounding box center [295, 239] width 525 height 19
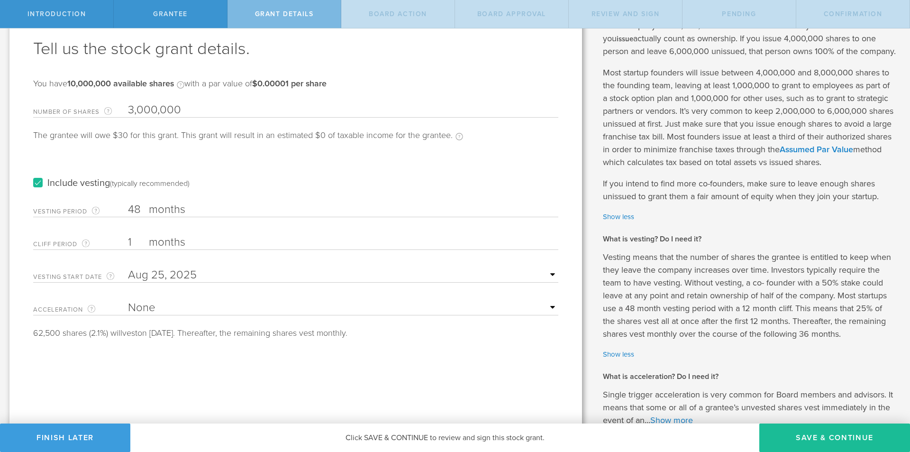
drag, startPoint x: 130, startPoint y: 242, endPoint x: 112, endPoint y: 242, distance: 18.0
click at [112, 242] on div "Cliff Period The initial waiting period before the first set of shares vests. T…" at bounding box center [295, 239] width 525 height 19
type input "12"
click at [102, 271] on label "Vesting Start Date The first day of the vesting schedule." at bounding box center [80, 276] width 95 height 11
click at [107, 274] on div "The first day of the vesting schedule." at bounding box center [111, 276] width 8 height 8
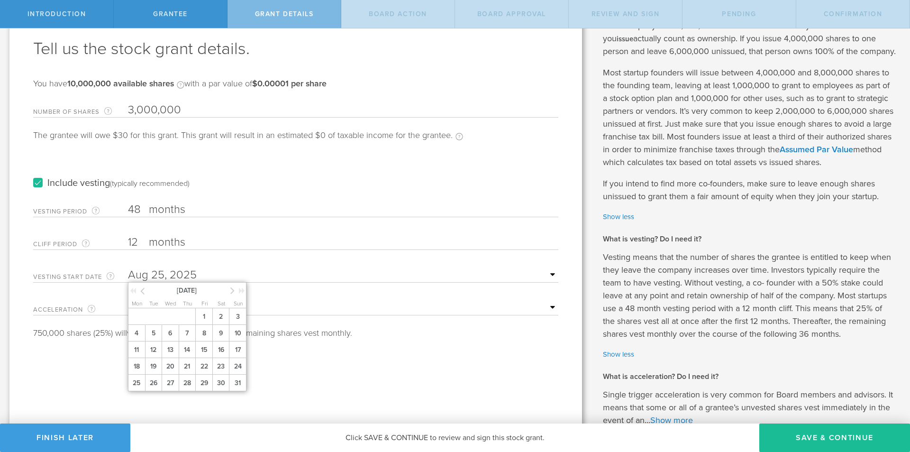
click at [224, 278] on input "text" at bounding box center [343, 275] width 430 height 14
click at [202, 313] on span "1" at bounding box center [203, 316] width 17 height 17
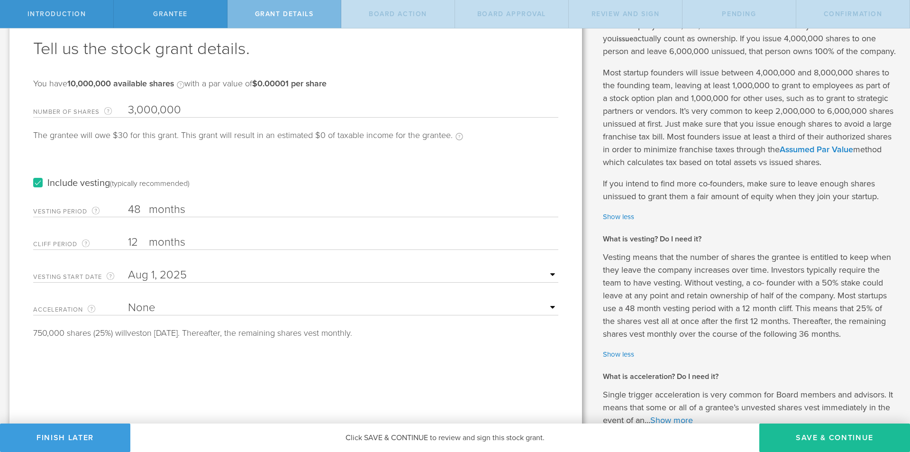
click at [189, 361] on div "Tell us the stock grant details. You have 10,000,000 available shares Available…" at bounding box center [295, 304] width 572 height 626
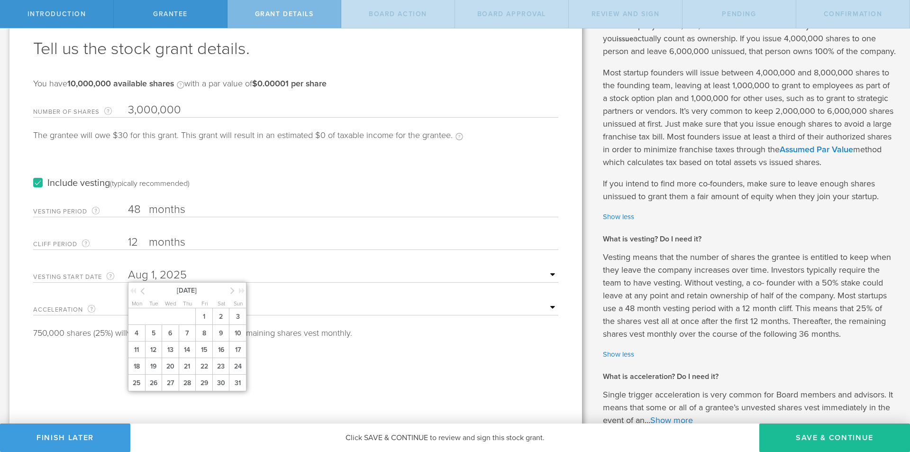
click at [177, 275] on input "text" at bounding box center [343, 275] width 430 height 14
click at [134, 390] on span "25" at bounding box center [136, 382] width 17 height 17
click at [546, 272] on input "text" at bounding box center [343, 275] width 430 height 14
click at [142, 291] on icon at bounding box center [142, 291] width 4 height 12
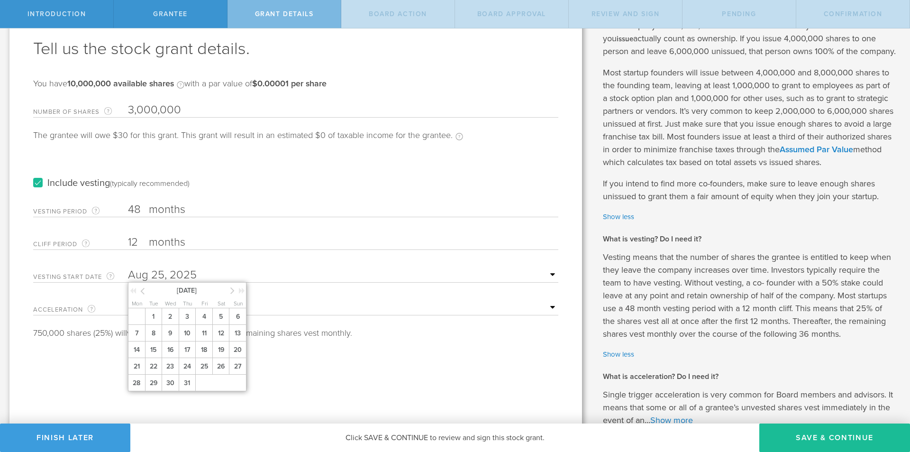
click at [142, 291] on icon at bounding box center [142, 291] width 4 height 12
click at [190, 318] on span "1" at bounding box center [187, 316] width 17 height 17
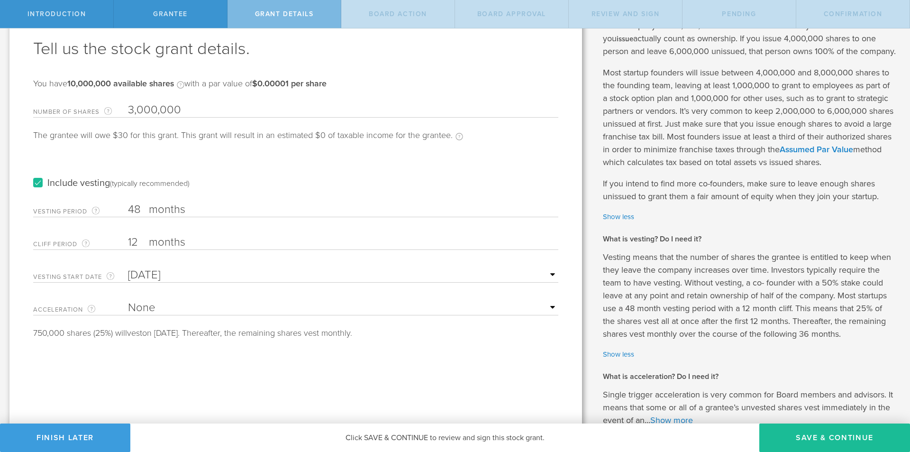
click at [261, 367] on div "Tell us the stock grant details. You have 10,000,000 available shares Available…" at bounding box center [295, 304] width 572 height 626
click at [192, 308] on select "None Single Trigger Double Trigger" at bounding box center [343, 307] width 430 height 14
drag, startPoint x: 98, startPoint y: 325, endPoint x: 92, endPoint y: 317, distance: 9.2
click at [97, 325] on form "Number of Shares The total amount of stock the company is granting to this reci…" at bounding box center [295, 217] width 525 height 239
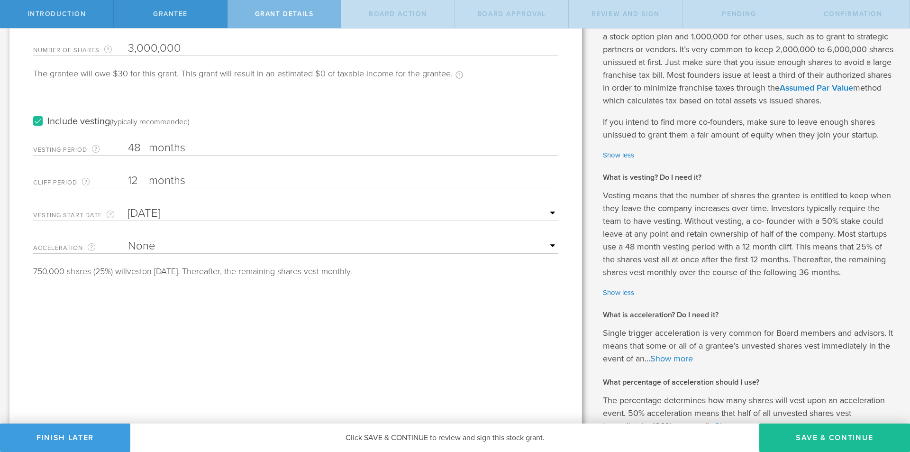
scroll to position [142, 0]
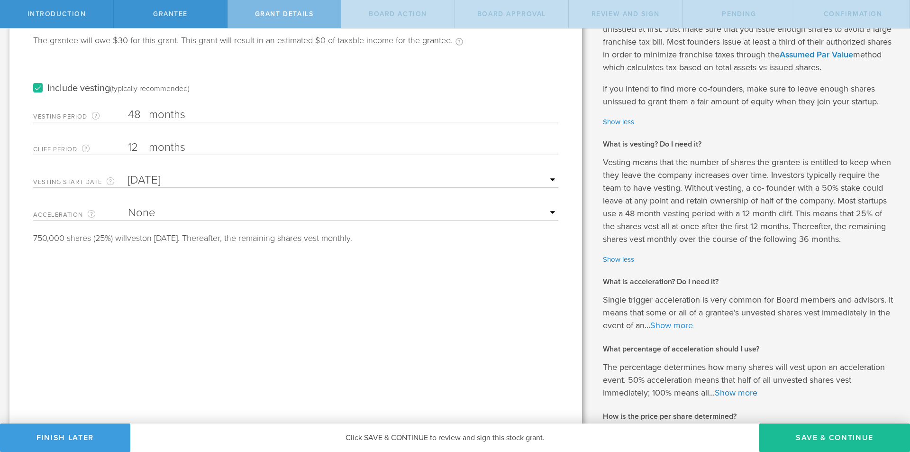
click at [680, 330] on link "Show more" at bounding box center [671, 325] width 43 height 10
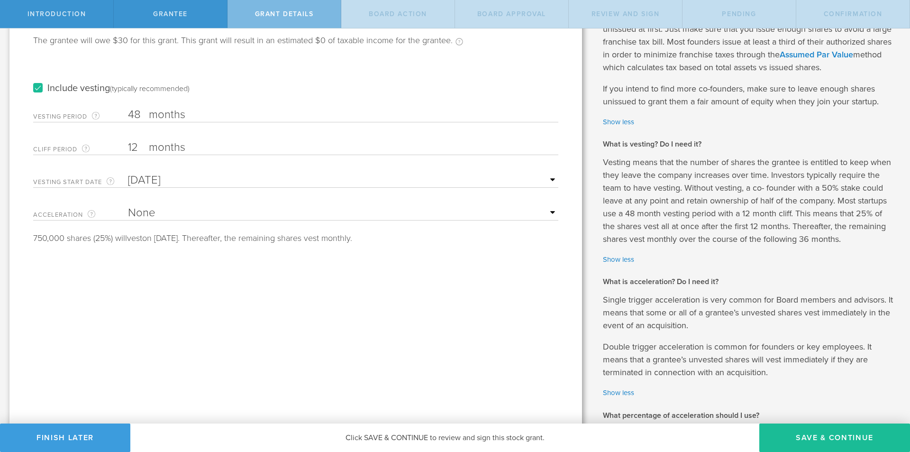
click at [205, 208] on select "None Single Trigger Double Trigger" at bounding box center [343, 213] width 430 height 14
select select "double"
click at [128, 206] on select "None Single Trigger Double Trigger" at bounding box center [343, 213] width 430 height 14
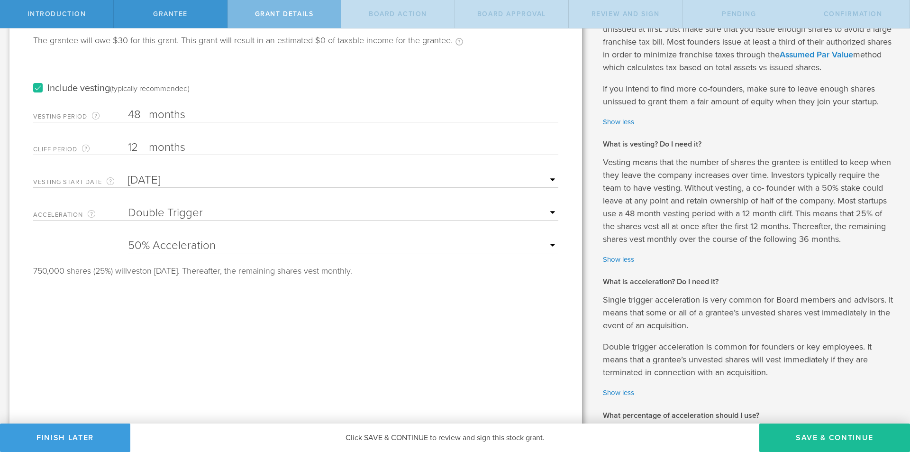
click at [277, 250] on select "25% Acceleration 50% Acceleration 75% Acceleration 100% Acceleration" at bounding box center [343, 245] width 430 height 14
drag, startPoint x: 173, startPoint y: 349, endPoint x: 176, endPoint y: 340, distance: 8.9
click at [174, 348] on div "Tell us the stock grant details. You have 10,000,000 available shares Available…" at bounding box center [295, 242] width 572 height 692
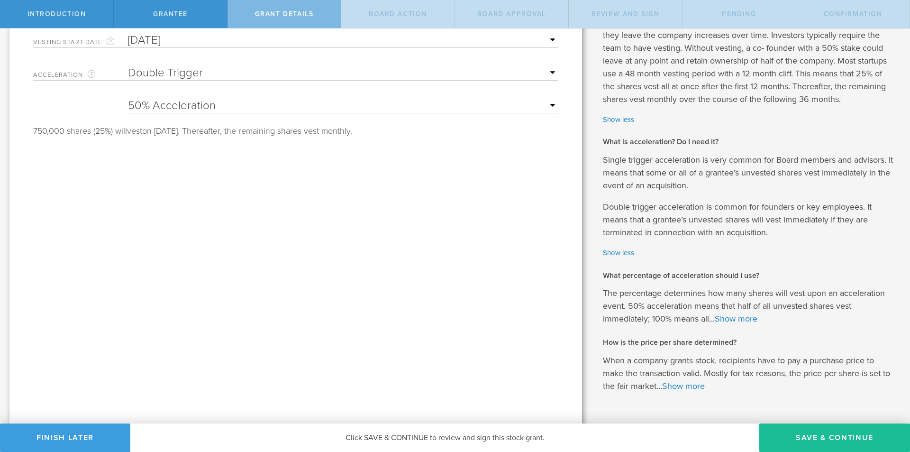
scroll to position [284, 0]
click at [737, 321] on link "Show more" at bounding box center [736, 316] width 43 height 10
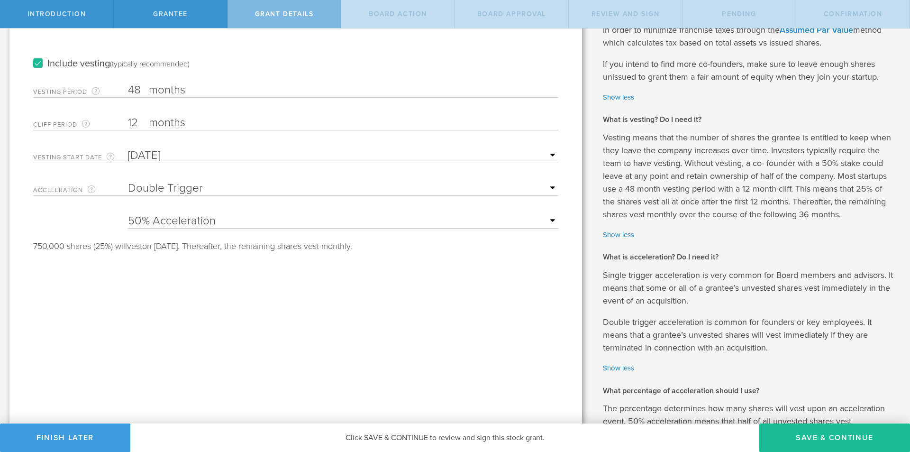
scroll to position [142, 0]
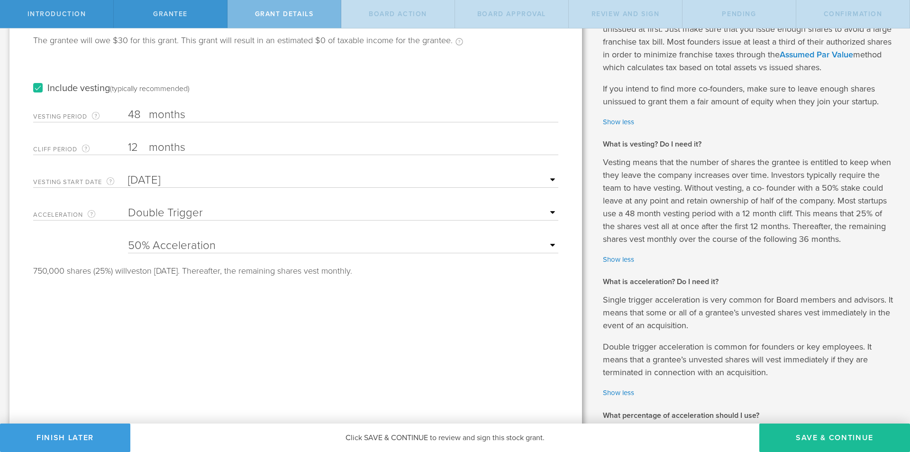
click at [189, 250] on select "25% Acceleration 50% Acceleration 75% Acceleration 100% Acceleration" at bounding box center [343, 245] width 430 height 14
select select "100"
click at [128, 238] on select "25% Acceleration 50% Acceleration 75% Acceleration 100% Acceleration" at bounding box center [343, 245] width 430 height 14
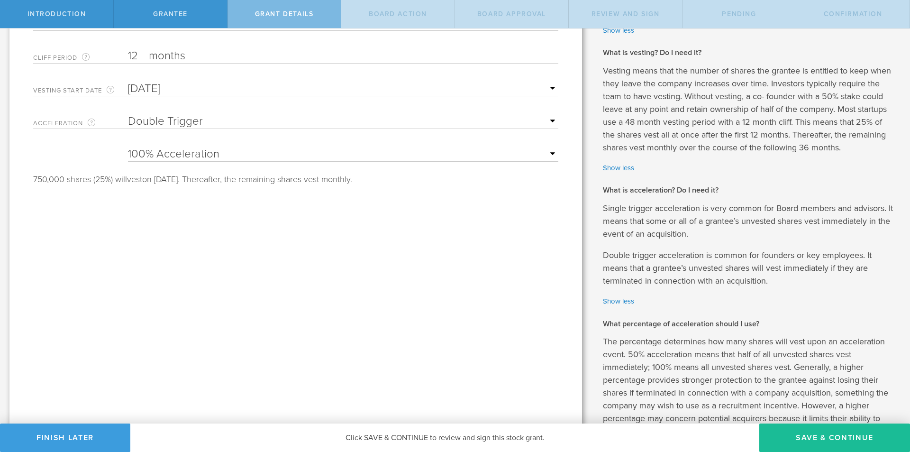
scroll to position [217, 0]
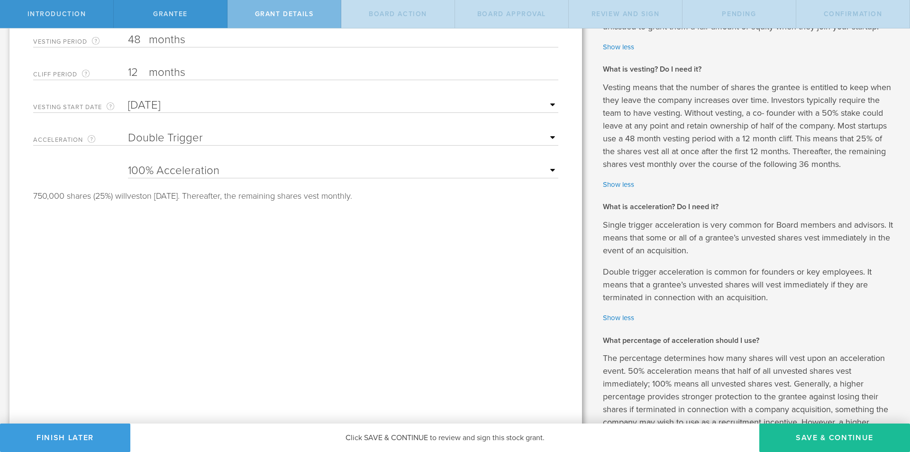
click at [159, 142] on select "None Single Trigger Double Trigger" at bounding box center [343, 138] width 430 height 14
click at [128, 131] on select "None Single Trigger Double Trigger" at bounding box center [343, 138] width 430 height 14
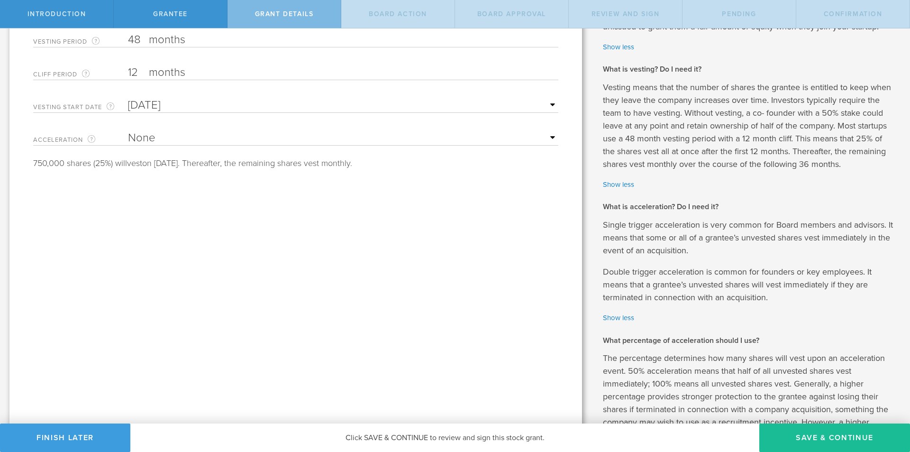
click at [145, 137] on select "None Single Trigger Double Trigger" at bounding box center [343, 138] width 430 height 14
select select "double"
click at [128, 131] on select "None Single Trigger Double Trigger" at bounding box center [343, 138] width 430 height 14
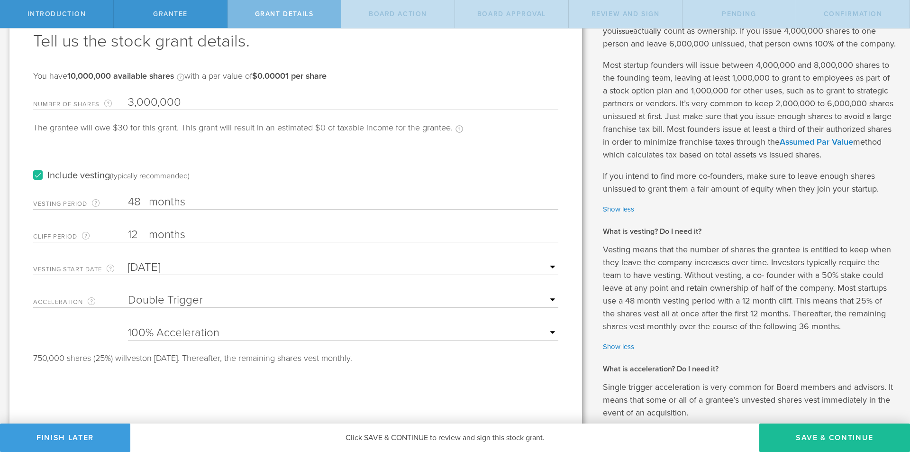
scroll to position [0, 0]
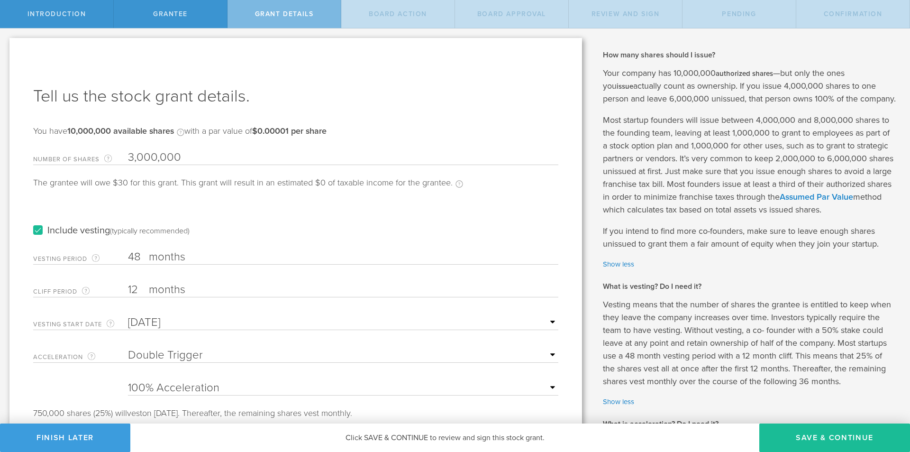
click at [133, 158] on input "3,000,000" at bounding box center [343, 157] width 430 height 14
click at [143, 156] on input "2,000,000" at bounding box center [343, 157] width 430 height 14
click at [252, 188] on div "The grantee will owe $25 for this grant. This grant will result in an estimated…" at bounding box center [247, 187] width 429 height 19
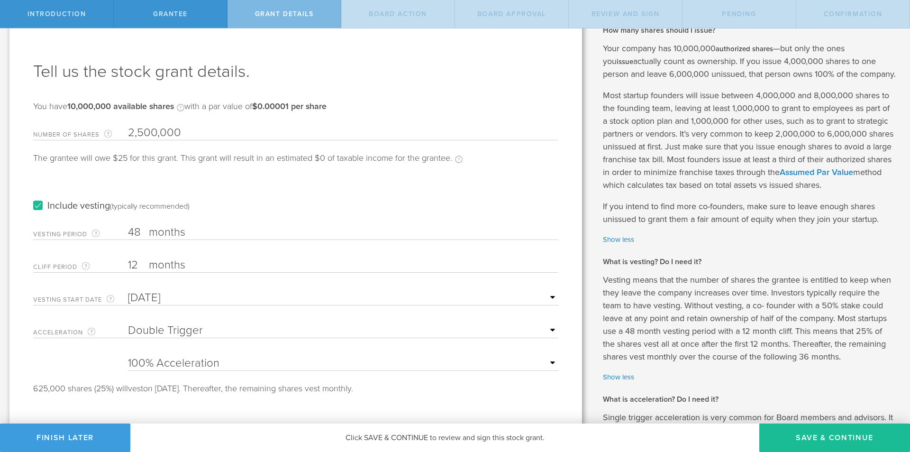
scroll to position [47, 0]
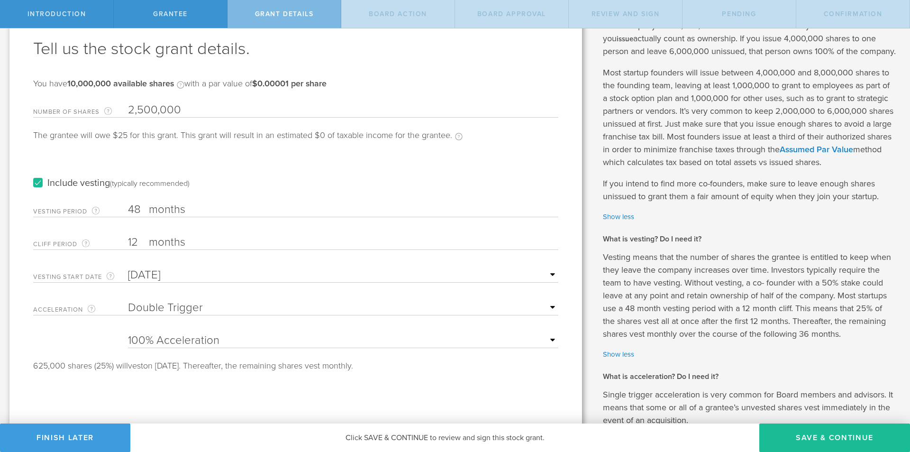
click at [127, 241] on label "Cliff Period The initial waiting period before the first set of shares vests. T…" at bounding box center [80, 243] width 95 height 11
click at [128, 241] on input "12" at bounding box center [343, 242] width 430 height 14
click at [184, 276] on input "text" at bounding box center [343, 275] width 430 height 14
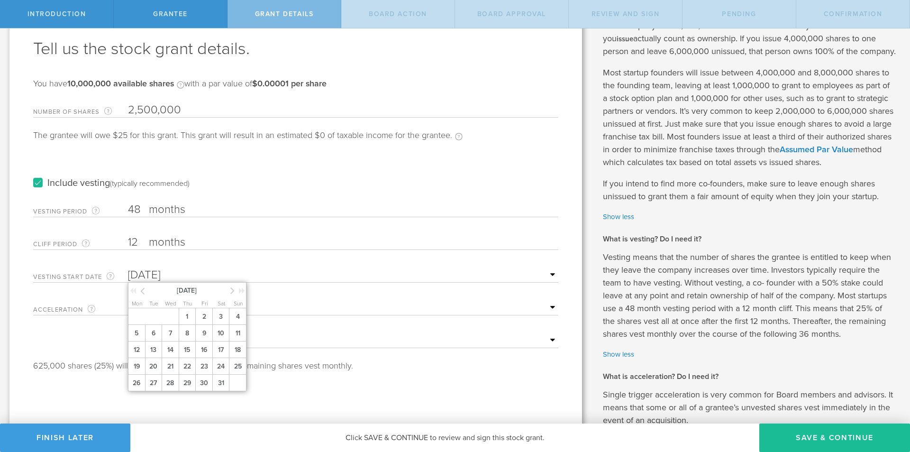
drag, startPoint x: 93, startPoint y: 359, endPoint x: 105, endPoint y: 284, distance: 76.2
click at [93, 357] on form "Number of Shares The total amount of stock the company is granting to this reci…" at bounding box center [295, 233] width 525 height 271
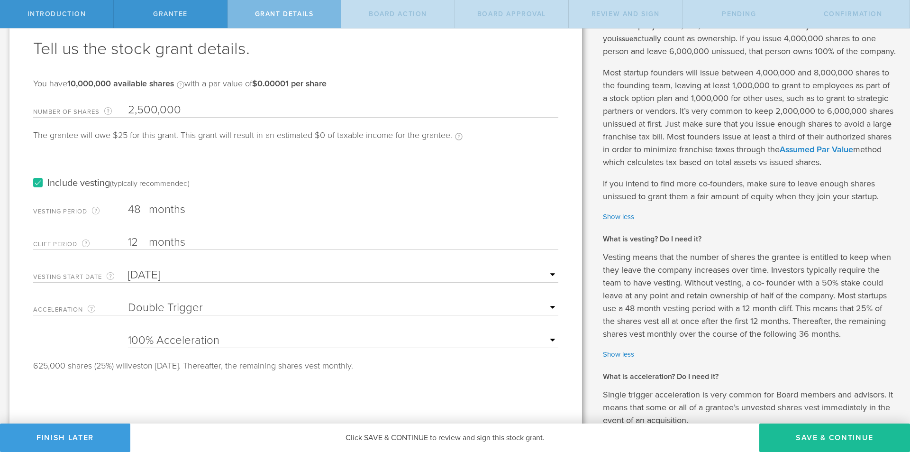
click at [550, 278] on input "text" at bounding box center [343, 275] width 430 height 14
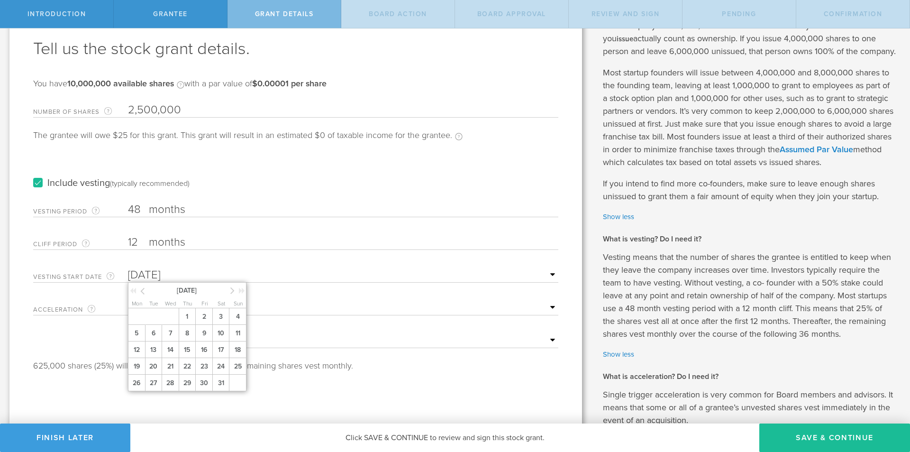
click at [399, 394] on div "Tell us the stock grant details. You have 10,000,000 available shares Available…" at bounding box center [295, 398] width 572 height 814
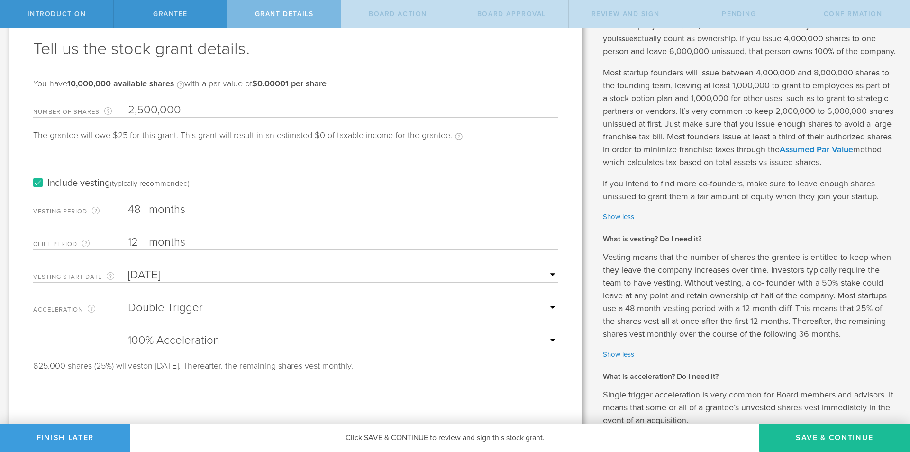
click at [138, 109] on input "2,500,000" at bounding box center [343, 110] width 430 height 14
click at [308, 141] on div "The grantee will owe $26 for this grant. This grant will result in an estimated…" at bounding box center [248, 140] width 430 height 19
click at [404, 145] on div "The grantee will owe $26 for this grant. This grant will result in an estimated…" at bounding box center [248, 140] width 430 height 19
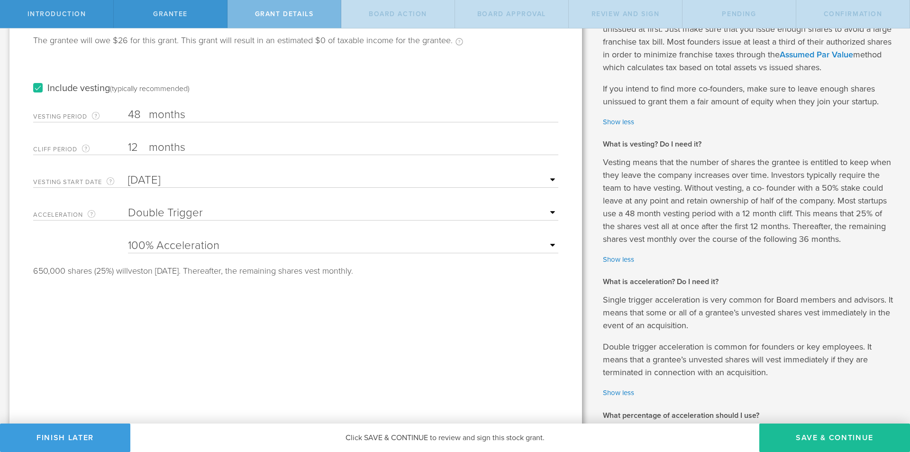
scroll to position [0, 0]
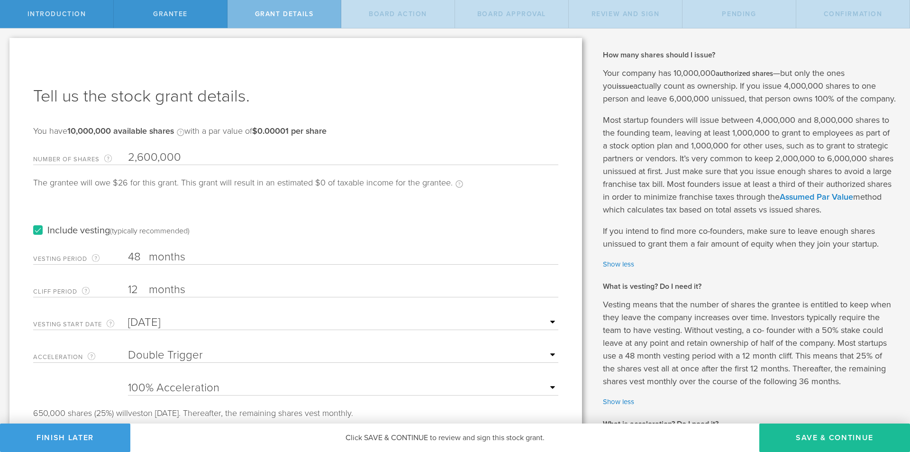
drag, startPoint x: 141, startPoint y: 156, endPoint x: 99, endPoint y: 156, distance: 42.6
click at [99, 156] on div "Number of Shares The total amount of stock the company is granting to this reci…" at bounding box center [295, 154] width 525 height 19
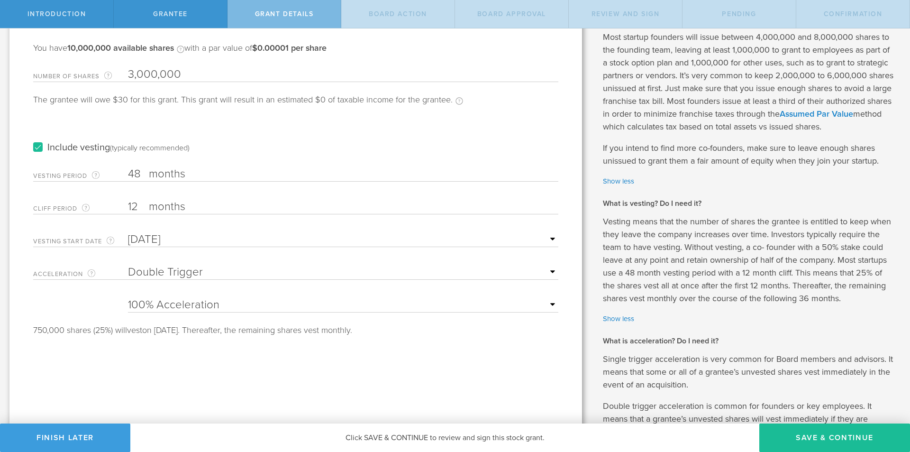
scroll to position [284, 0]
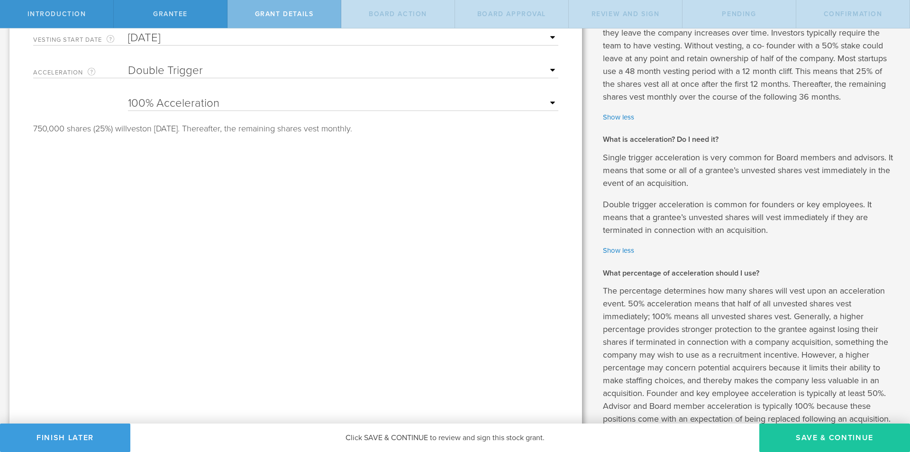
type input "3,000,000"
click at [813, 443] on button "Save & Continue" at bounding box center [834, 437] width 151 height 28
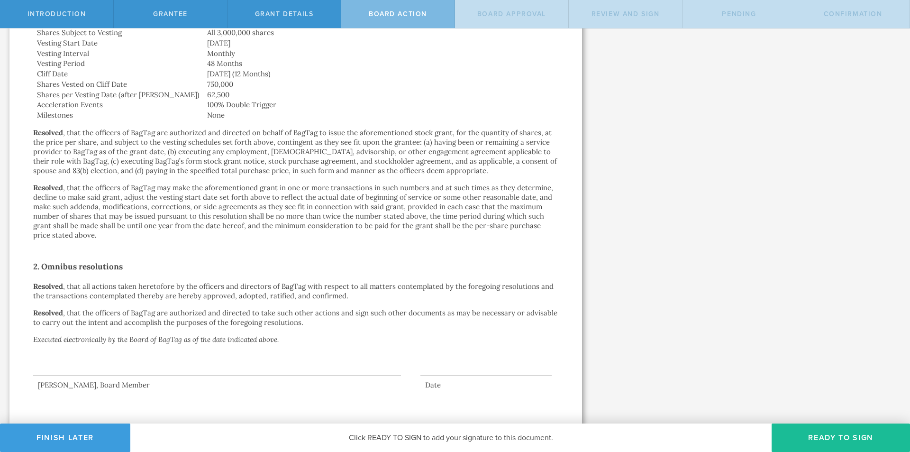
scroll to position [396, 0]
click at [813, 438] on button "Ready to Sign" at bounding box center [840, 437] width 138 height 28
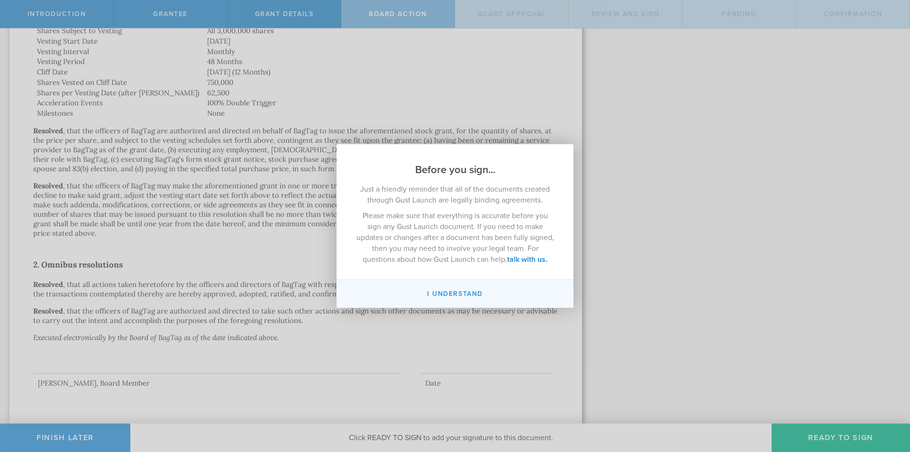
click at [466, 294] on button "I understand" at bounding box center [454, 294] width 237 height 28
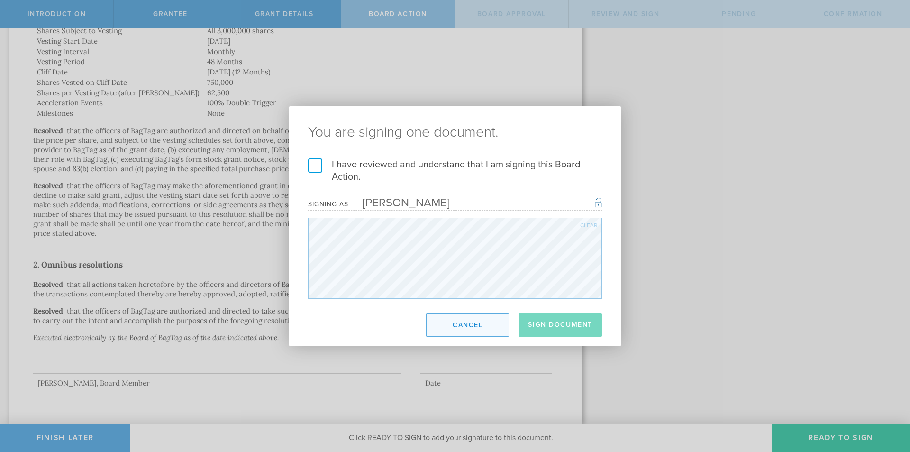
click at [469, 331] on button "Cancel" at bounding box center [467, 325] width 83 height 24
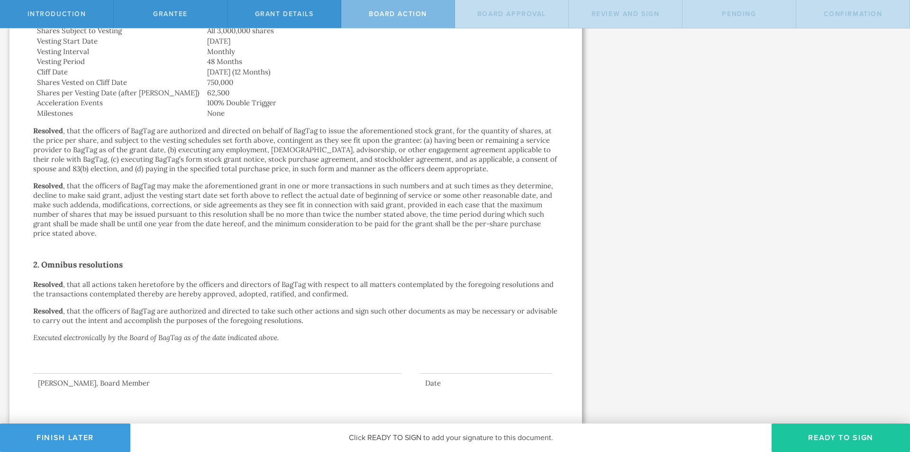
click at [818, 439] on button "Ready to Sign" at bounding box center [840, 437] width 138 height 28
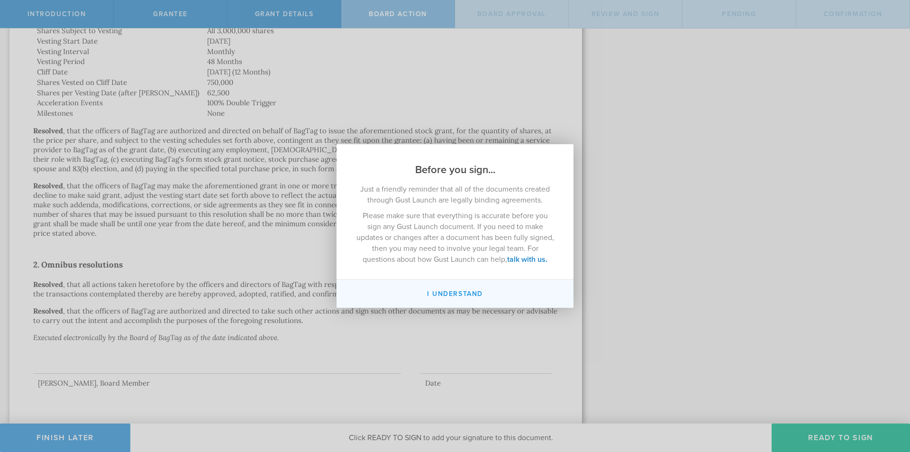
click at [470, 295] on button "I understand" at bounding box center [454, 294] width 237 height 28
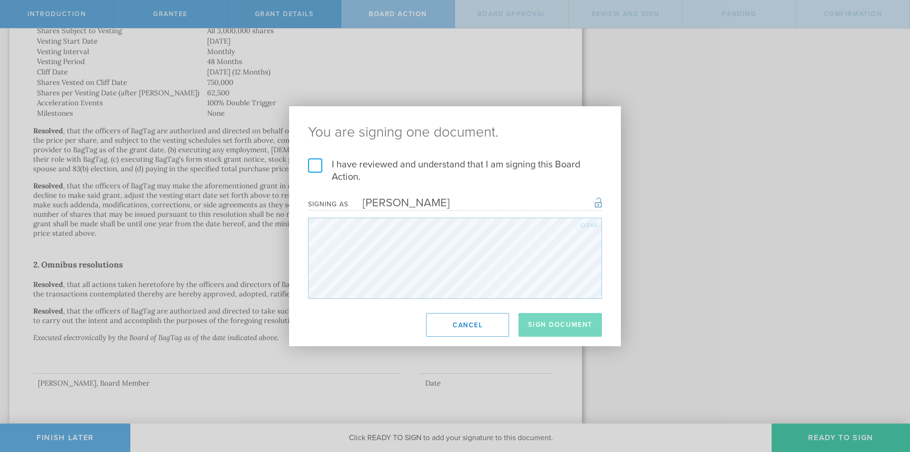
click at [335, 164] on label "I have reviewed and understand that I am signing this Board Action." at bounding box center [455, 170] width 294 height 25
click at [0, 0] on input "I have reviewed and understand that I am signing this Board Action." at bounding box center [0, 0] width 0 height 0
click at [552, 319] on button "Sign Document" at bounding box center [559, 325] width 83 height 24
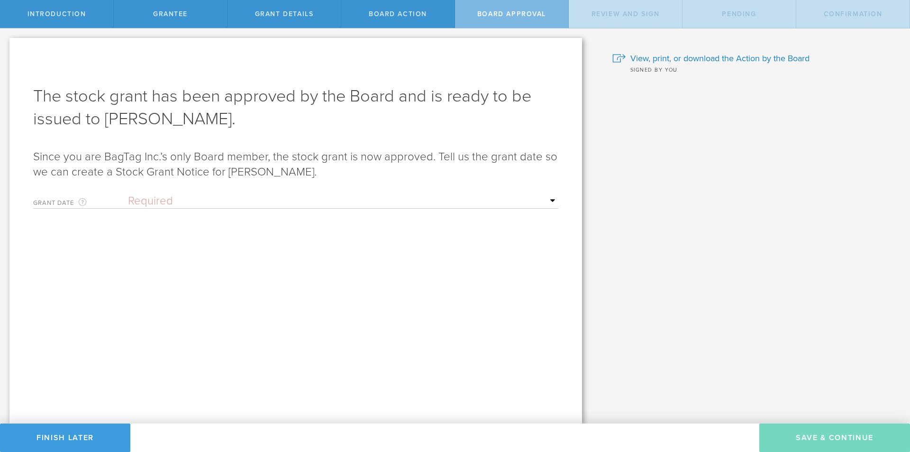
scroll to position [0, 0]
click at [189, 198] on select "Required Upon grantee's signature A specific date" at bounding box center [343, 201] width 430 height 14
select select "uponGranteeSignature"
click at [128, 194] on select "Required Upon grantee's signature A specific date" at bounding box center [343, 201] width 430 height 14
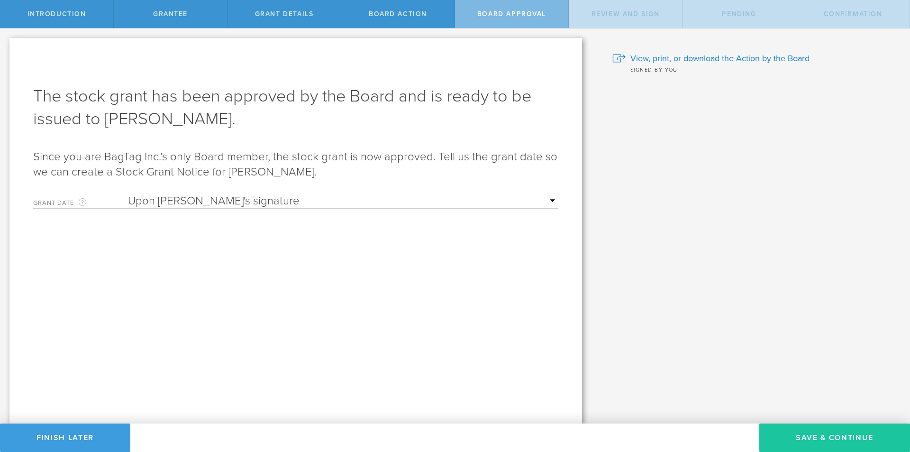
click at [835, 433] on button "Save & Continue" at bounding box center [834, 437] width 151 height 28
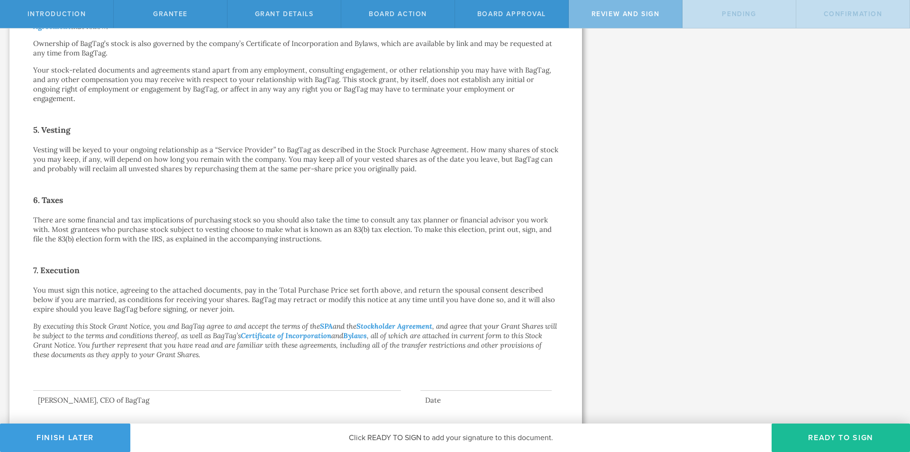
scroll to position [539, 0]
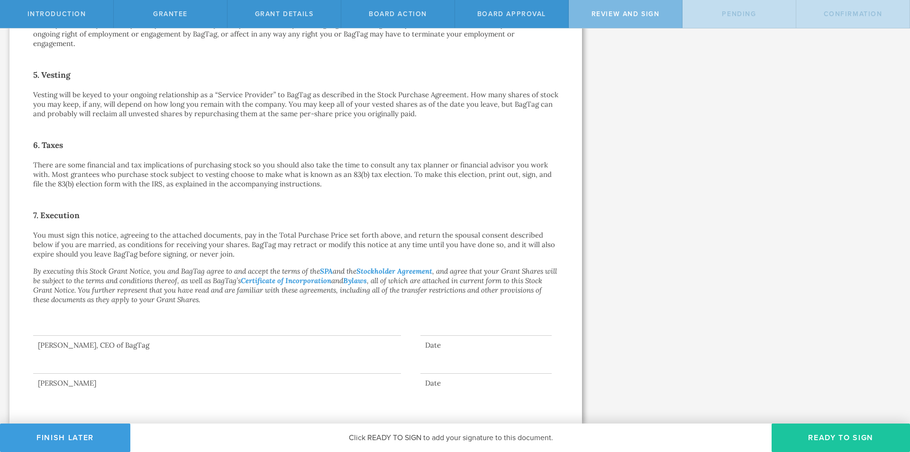
click at [818, 429] on button "Ready to Sign" at bounding box center [840, 437] width 138 height 28
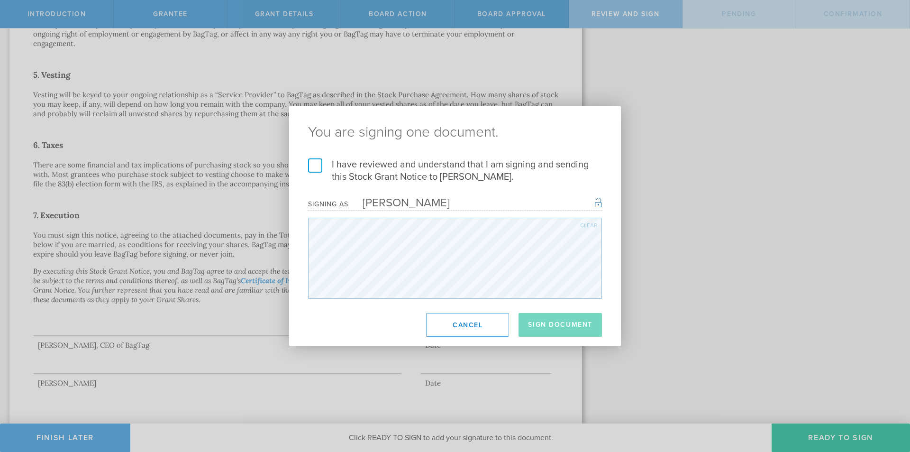
click at [382, 162] on label "I have reviewed and understand that I am signing and sending this Stock Grant N…" at bounding box center [455, 170] width 294 height 25
click at [0, 0] on input "I have reviewed and understand that I am signing and sending this Stock Grant N…" at bounding box center [0, 0] width 0 height 0
click at [599, 333] on button "Sign Document" at bounding box center [559, 325] width 83 height 24
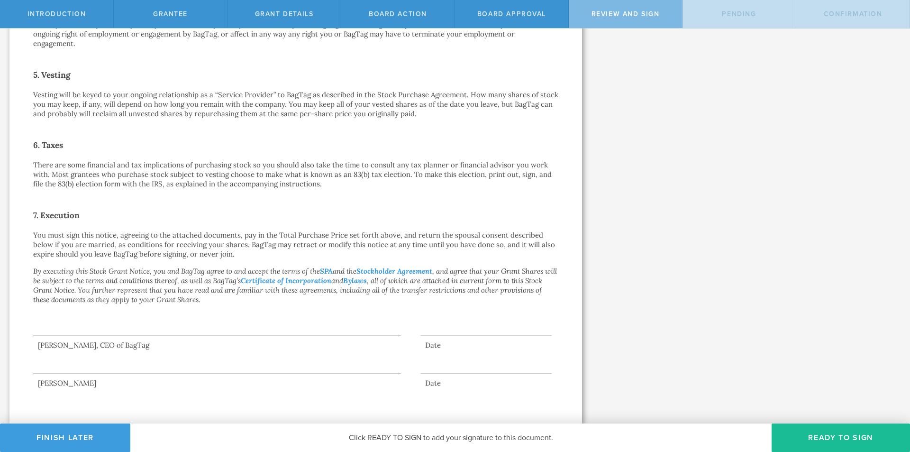
scroll to position [0, 0]
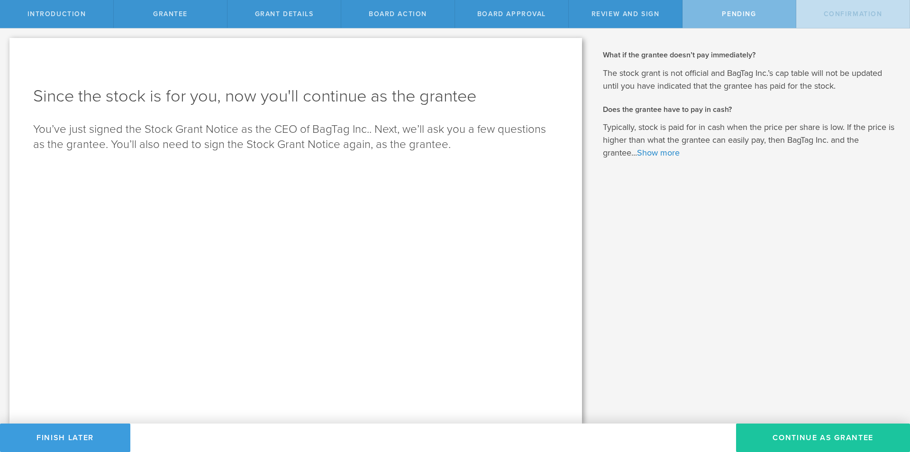
click at [822, 433] on button "Continue as Grantee" at bounding box center [823, 437] width 174 height 28
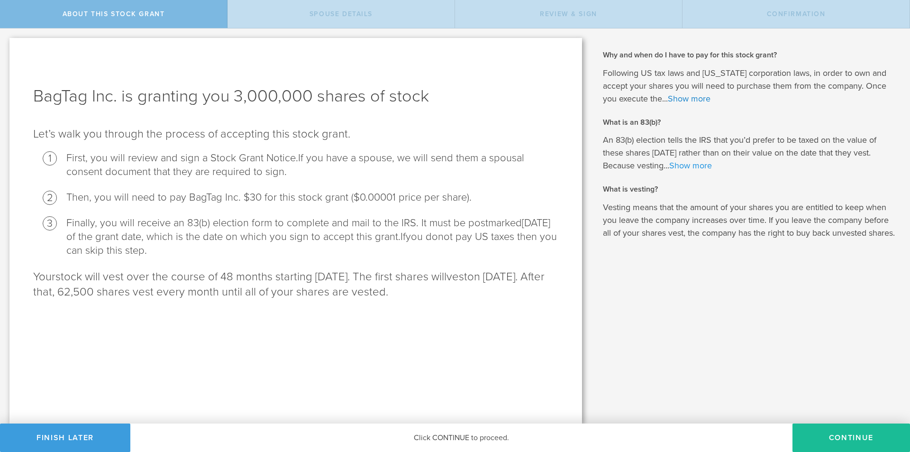
click at [697, 165] on link "Show more" at bounding box center [690, 165] width 43 height 10
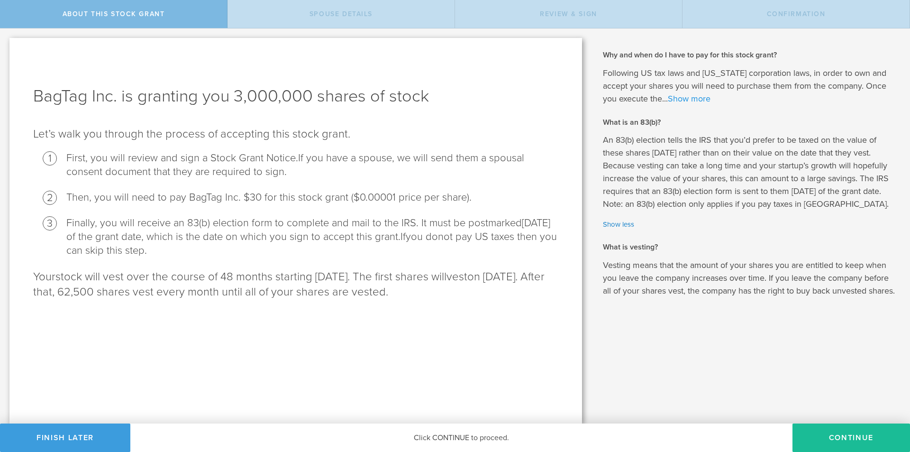
click at [696, 96] on link "Show more" at bounding box center [689, 98] width 43 height 10
